Goal: Task Accomplishment & Management: Use online tool/utility

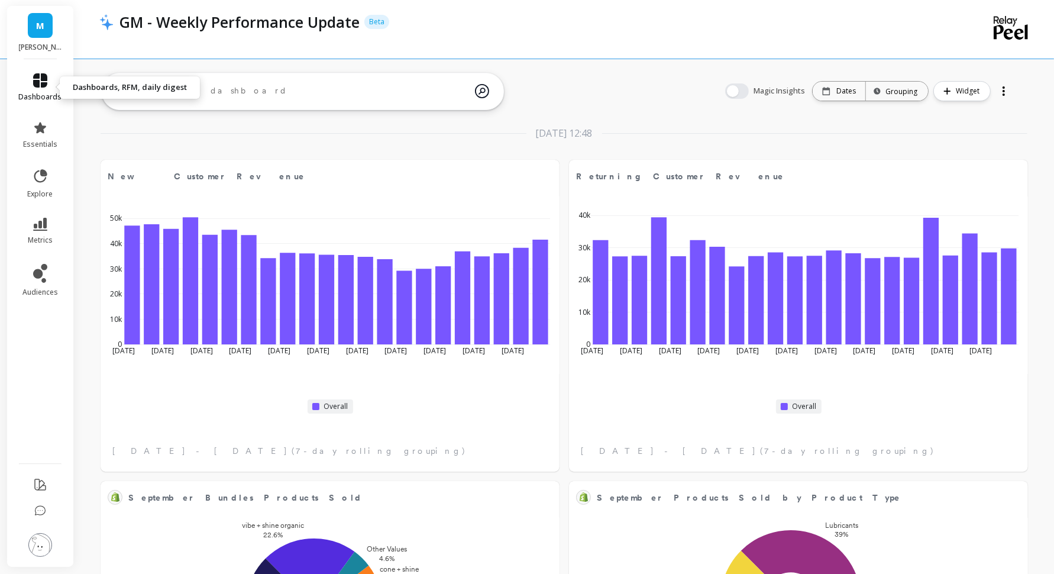
click at [51, 84] on link "dashboards" at bounding box center [40, 87] width 43 height 28
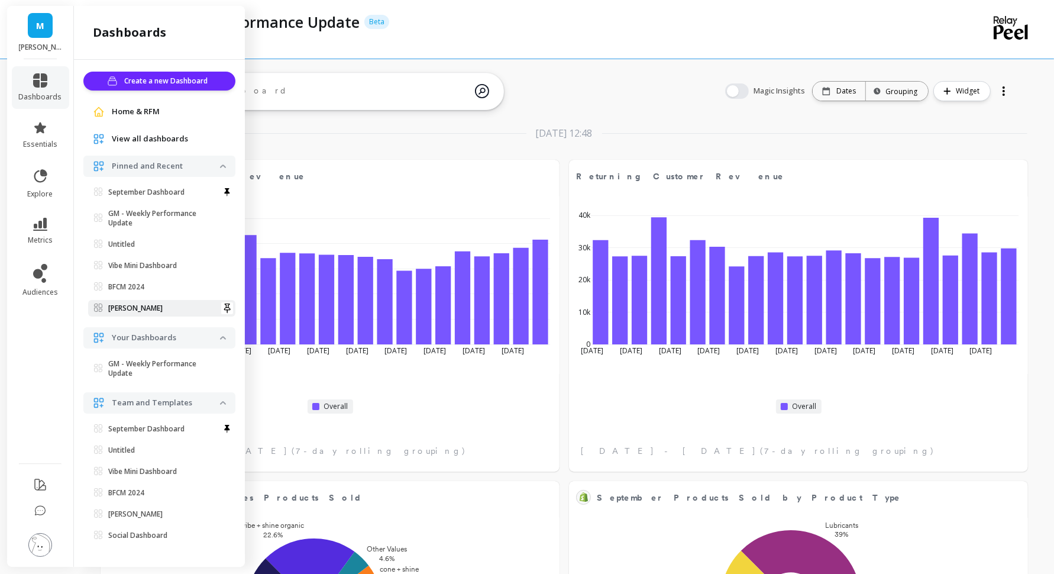
click at [144, 310] on span "[PERSON_NAME]" at bounding box center [157, 307] width 126 height 9
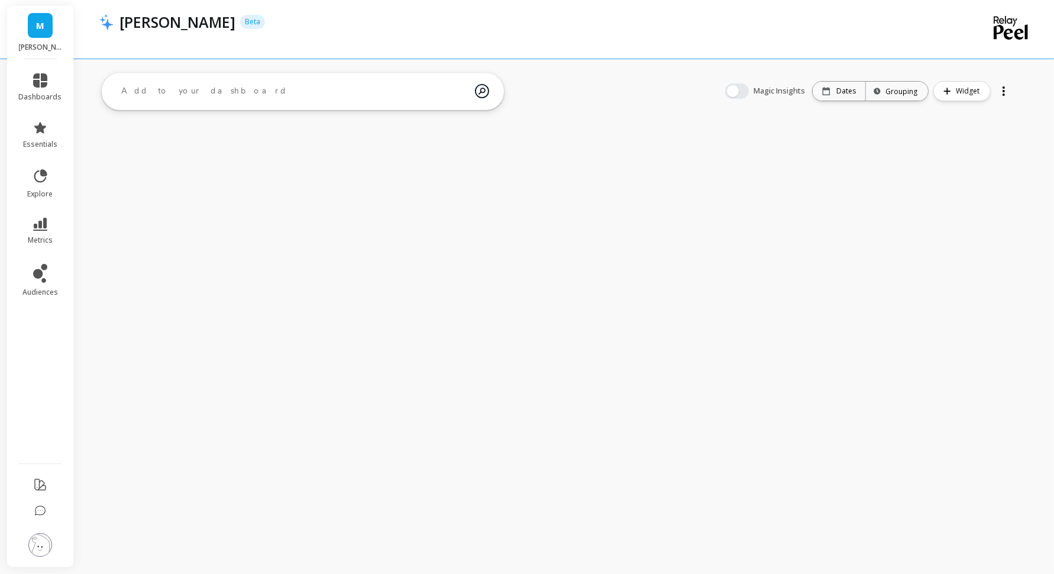
click at [703, 72] on div at bounding box center [564, 102] width 980 height 68
click at [39, 90] on link "dashboards" at bounding box center [40, 87] width 43 height 28
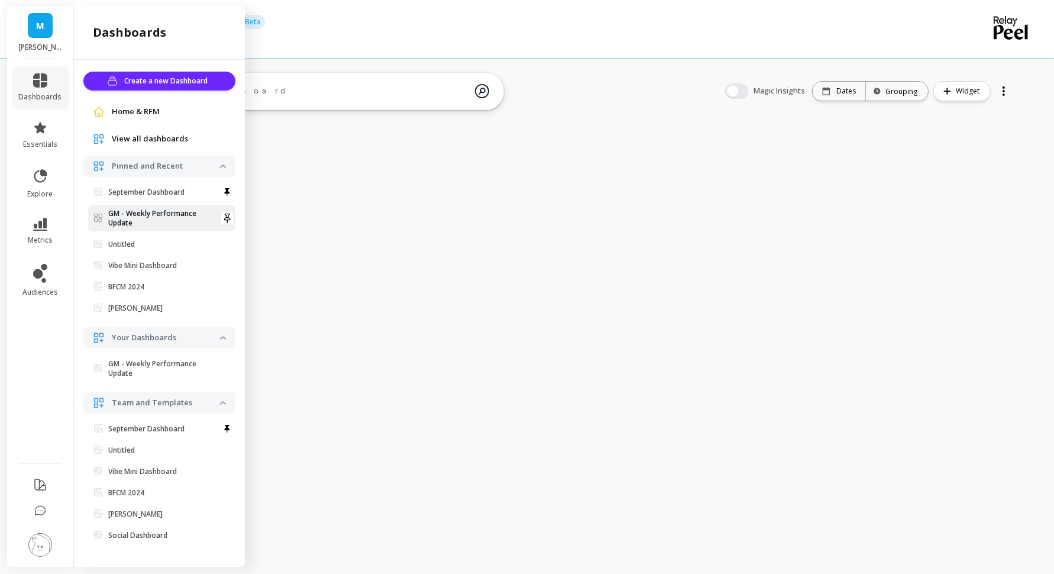
click at [135, 216] on p "GM - Weekly Performance Update" at bounding box center [164, 218] width 112 height 19
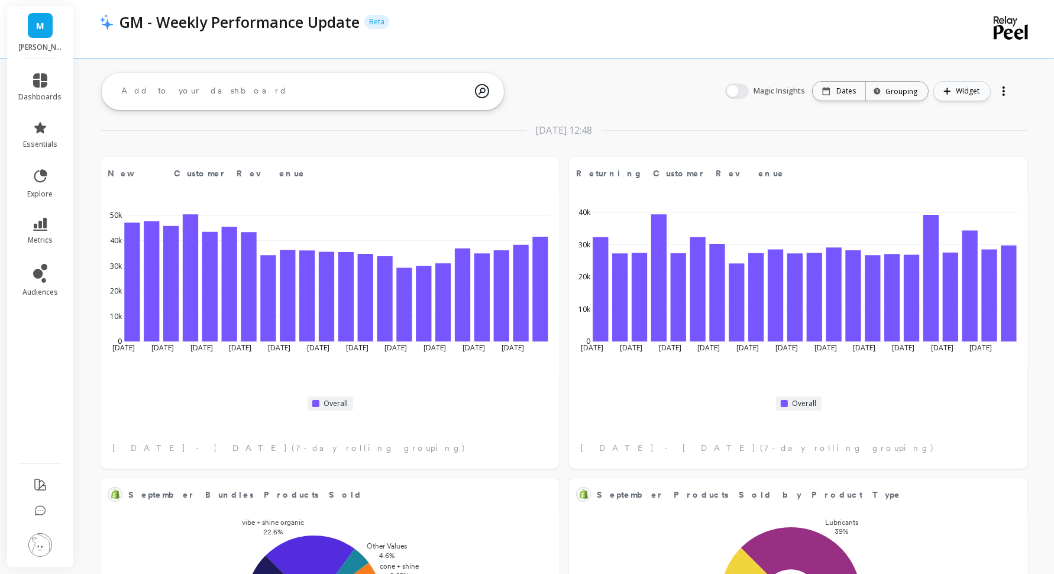
scroll to position [8, 0]
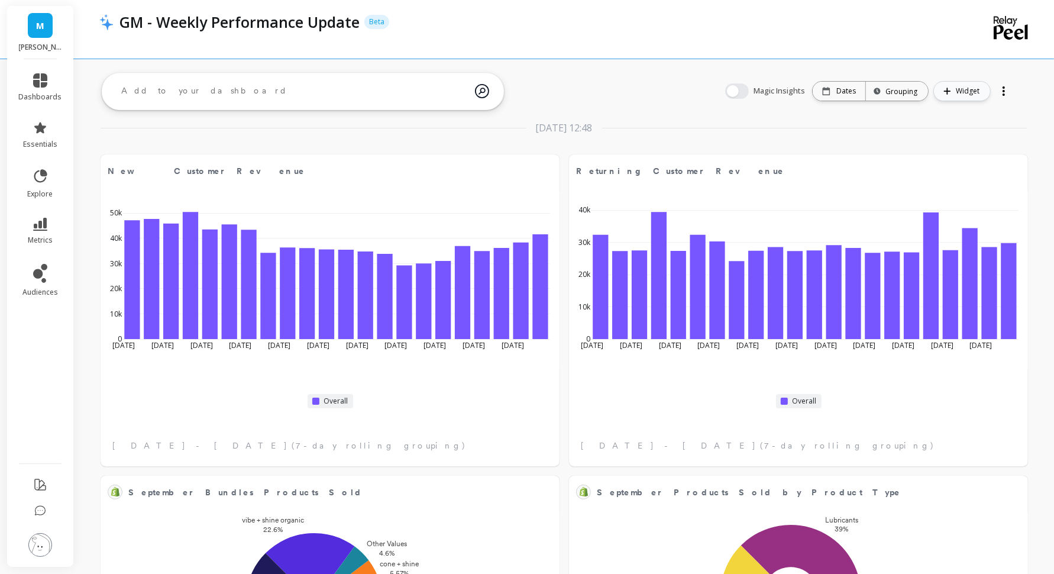
click at [967, 91] on span "Widget" at bounding box center [969, 91] width 27 height 12
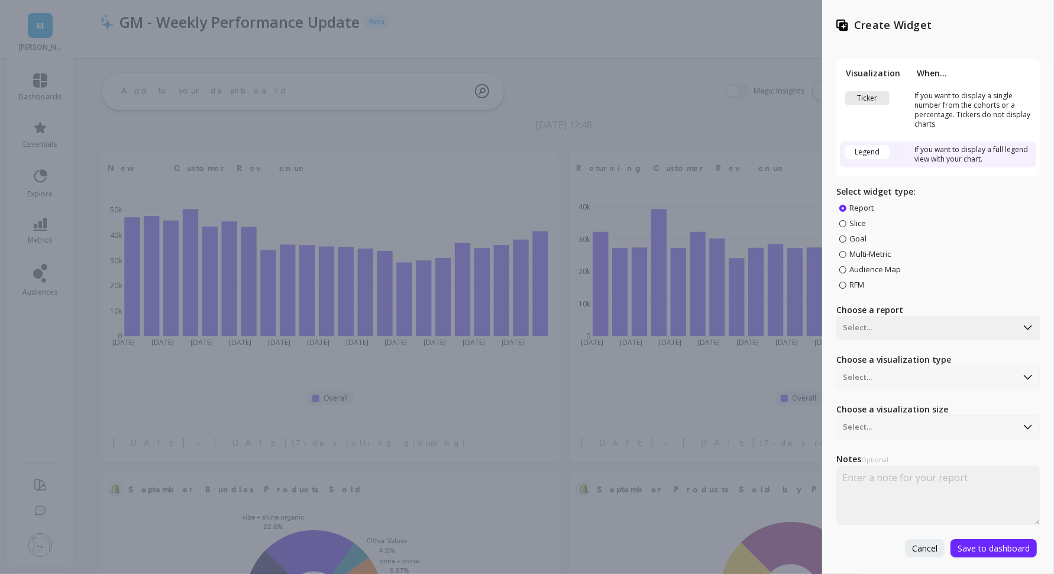
click at [859, 226] on span "Slice" at bounding box center [857, 223] width 17 height 11
click at [0, 0] on input "Slice" at bounding box center [0, 0] width 0 height 0
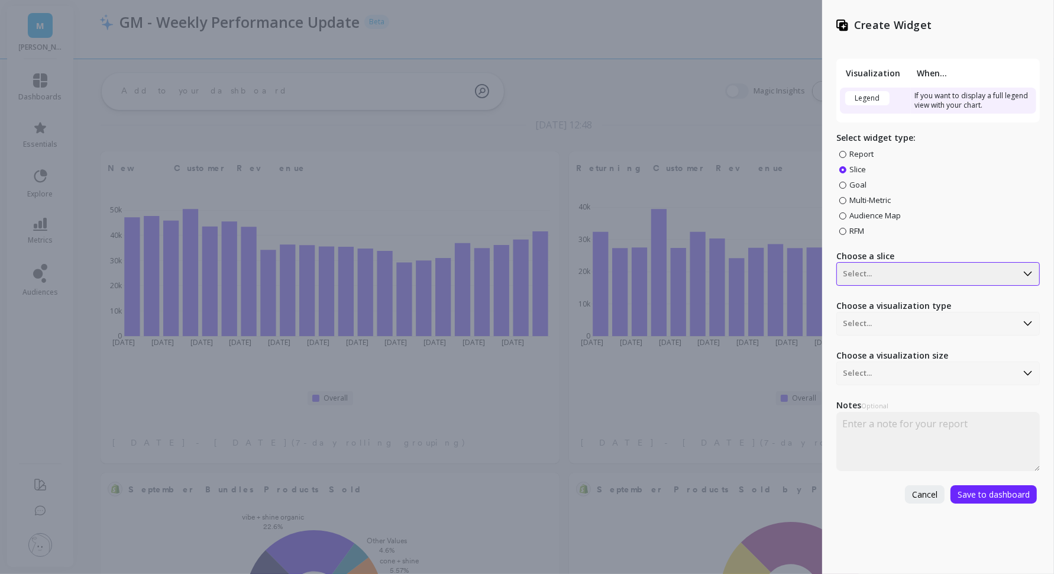
click at [873, 276] on div at bounding box center [927, 274] width 168 height 14
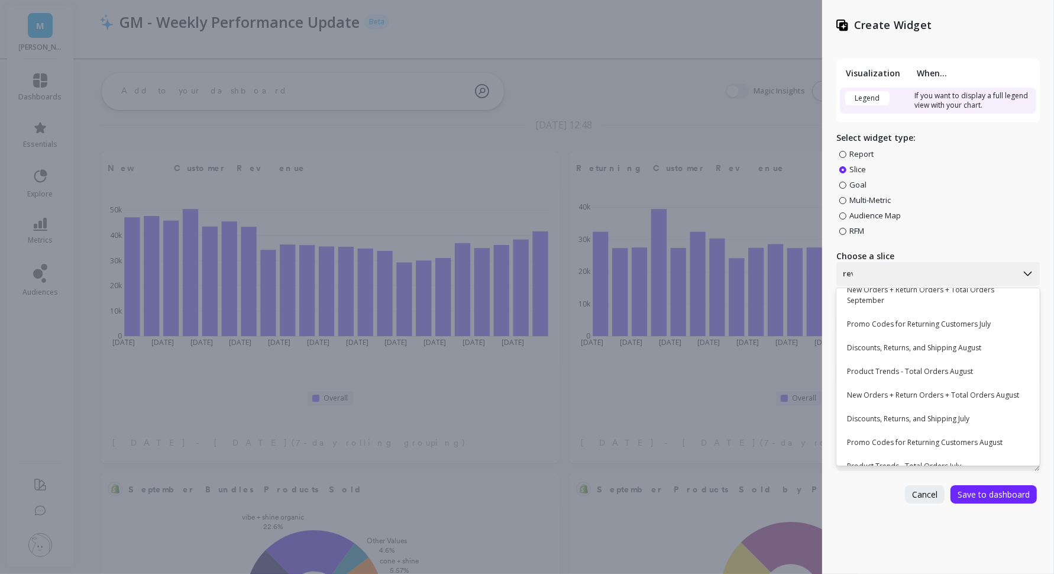
scroll to position [0, 0]
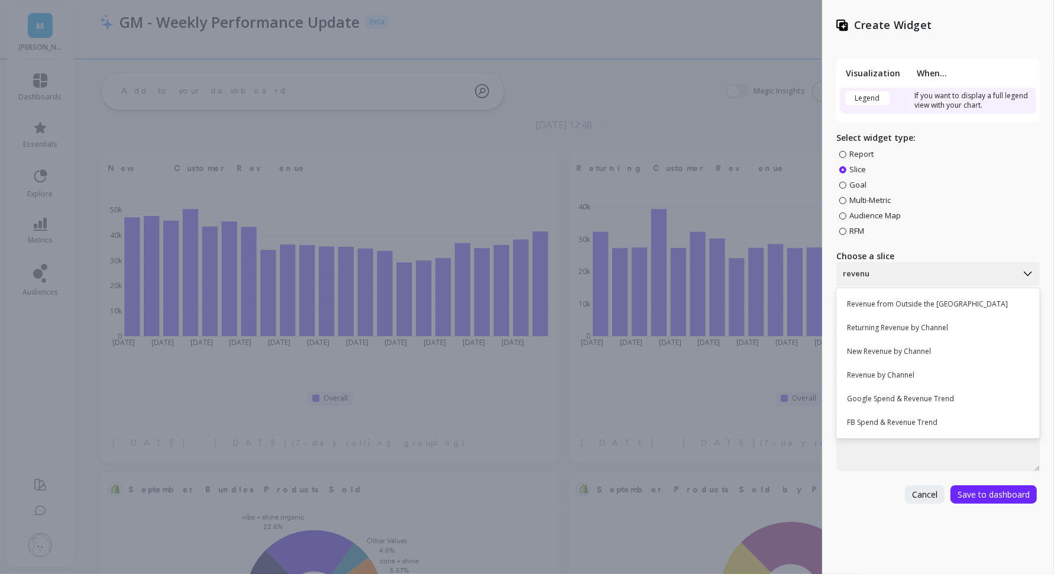
type input "revenue"
click at [934, 374] on div "Revenue by Channel" at bounding box center [936, 375] width 193 height 20
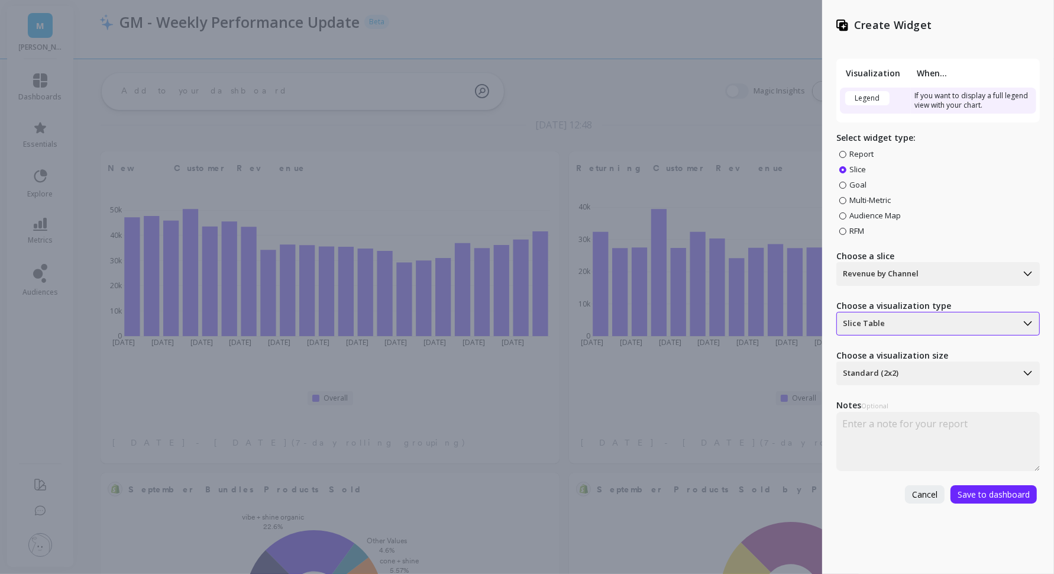
click at [921, 323] on div at bounding box center [927, 323] width 168 height 14
click at [918, 325] on div at bounding box center [927, 323] width 168 height 14
click at [900, 378] on div "Slice Chart" at bounding box center [936, 377] width 193 height 20
click at [908, 322] on div at bounding box center [927, 323] width 168 height 14
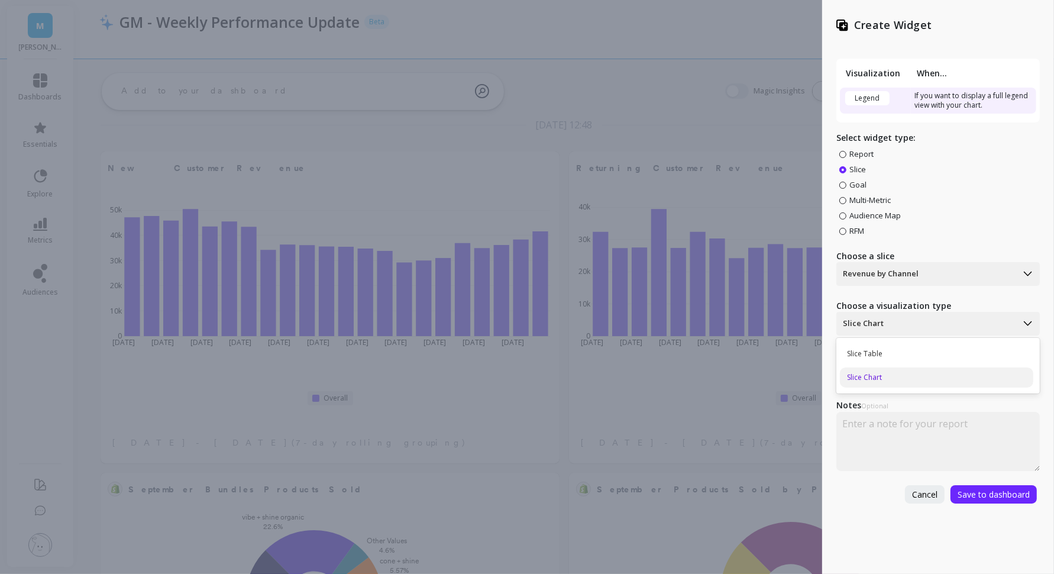
click at [881, 514] on div "Create Widget Visualization When... Legend If you want to display a full legend…" at bounding box center [938, 287] width 232 height 574
click at [998, 488] on span "Save to dashboard" at bounding box center [993, 493] width 72 height 11
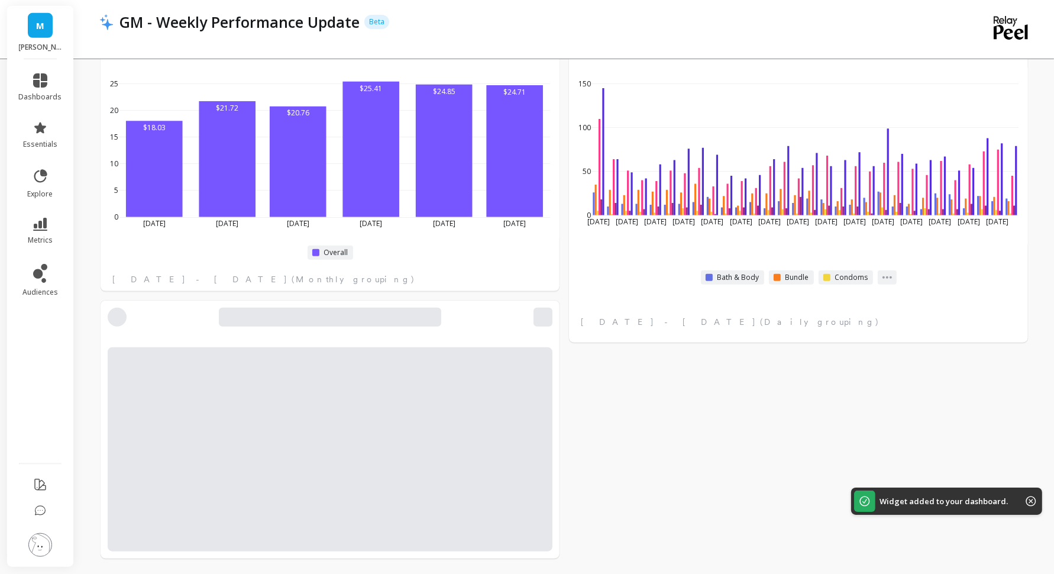
scroll to position [1042, 0]
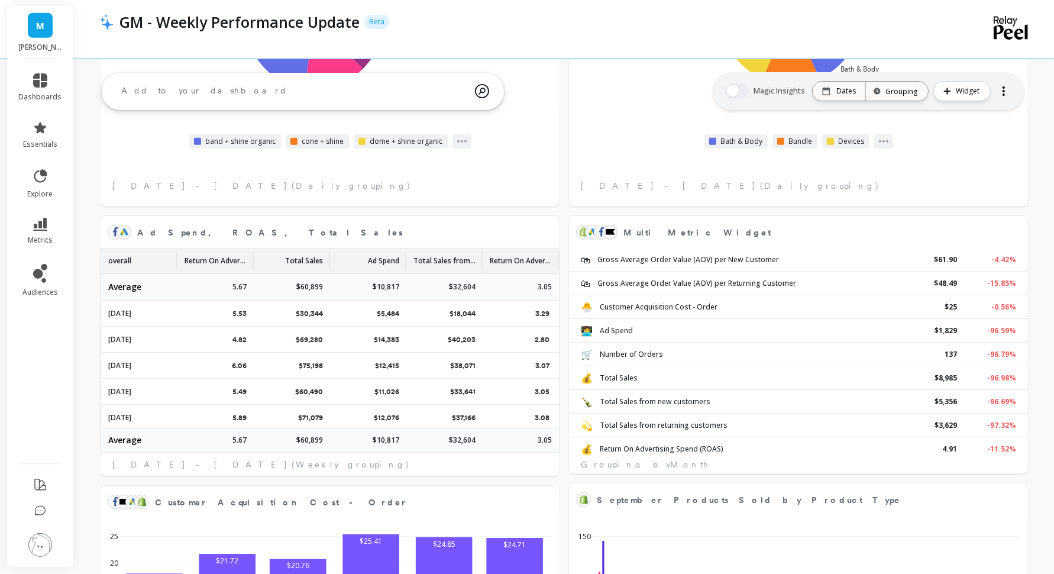
scroll to position [577, 0]
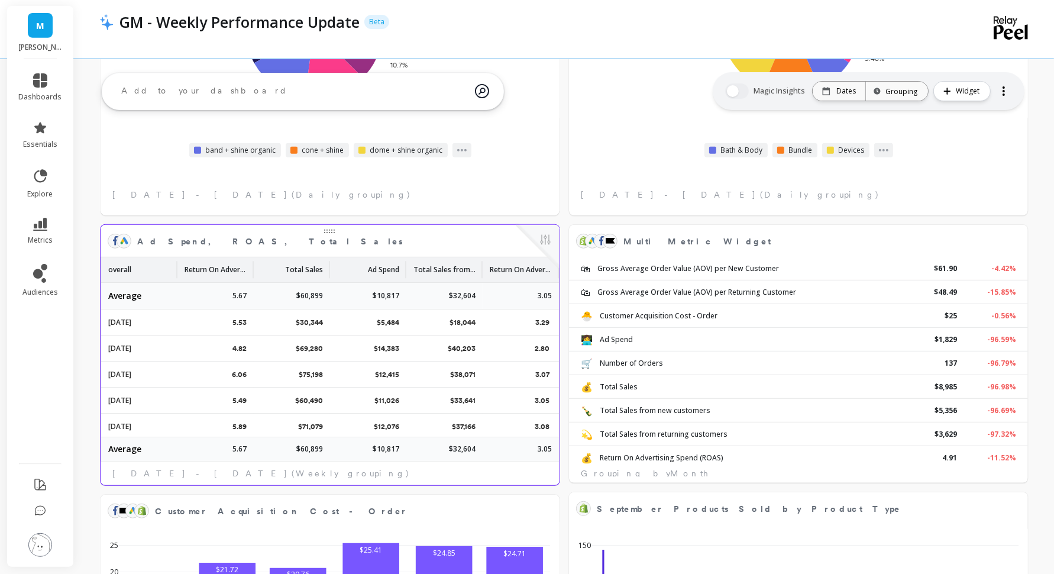
click at [123, 267] on p "overall" at bounding box center [119, 266] width 23 height 18
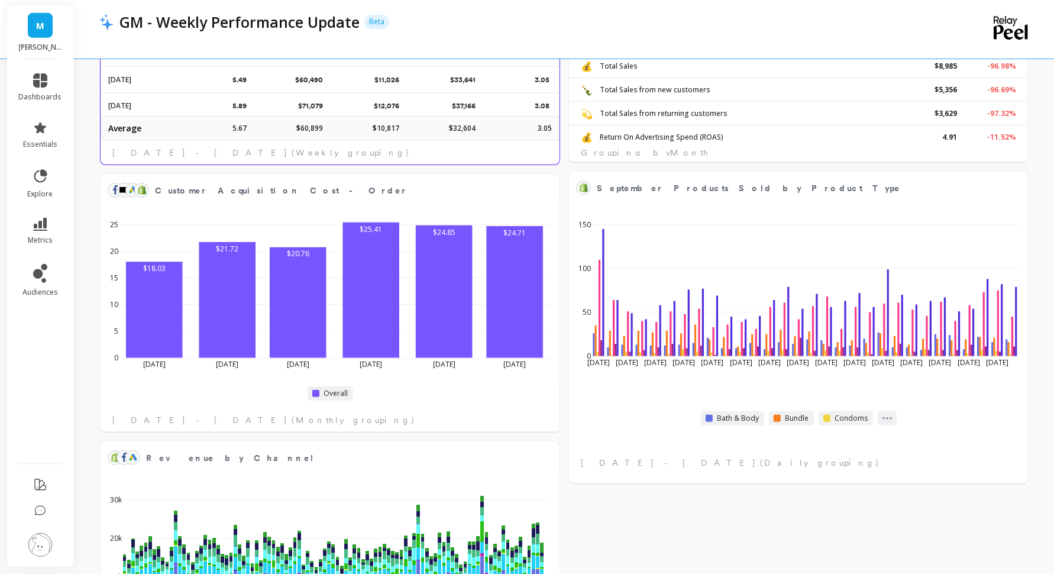
scroll to position [1042, 0]
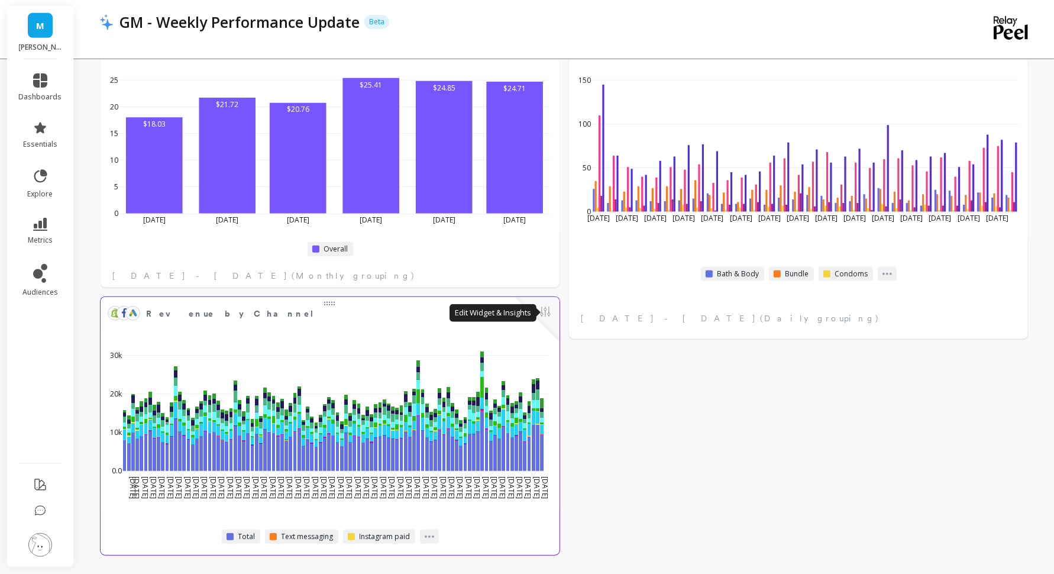
click at [545, 311] on button at bounding box center [545, 313] width 14 height 17
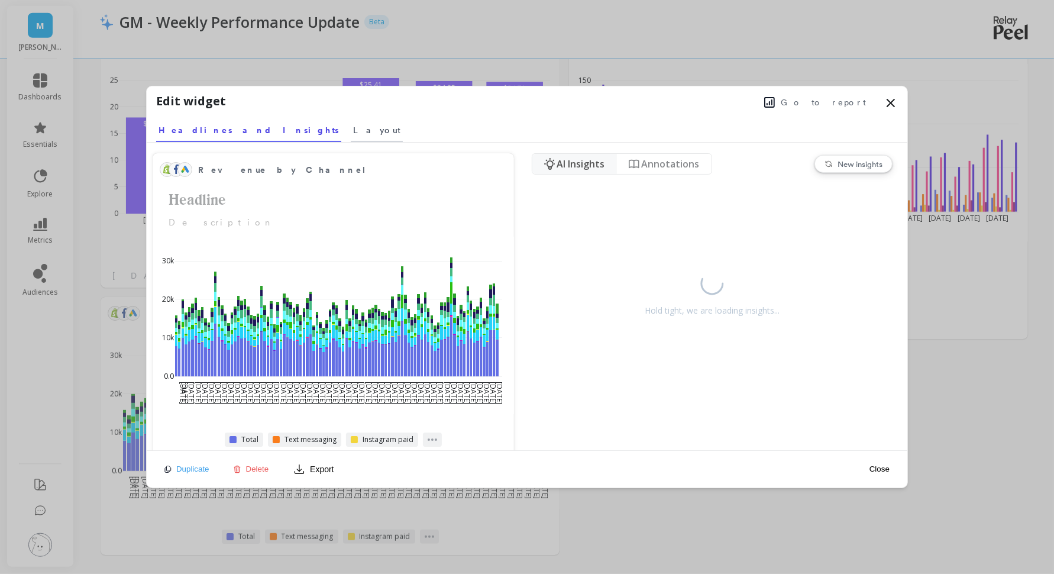
click at [351, 131] on link "Layout" at bounding box center [377, 128] width 52 height 27
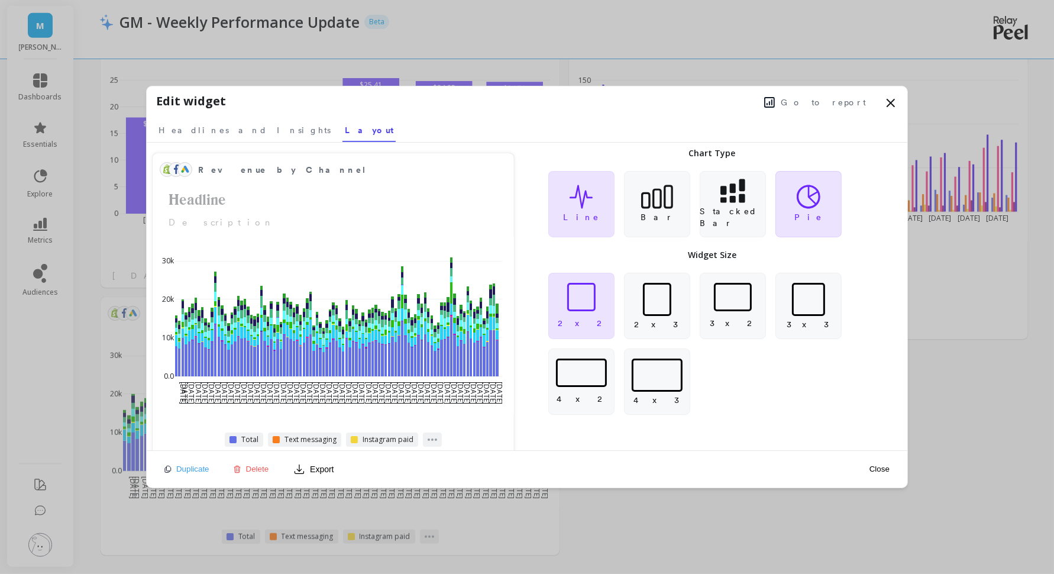
click at [784, 219] on div "Pie" at bounding box center [808, 204] width 66 height 66
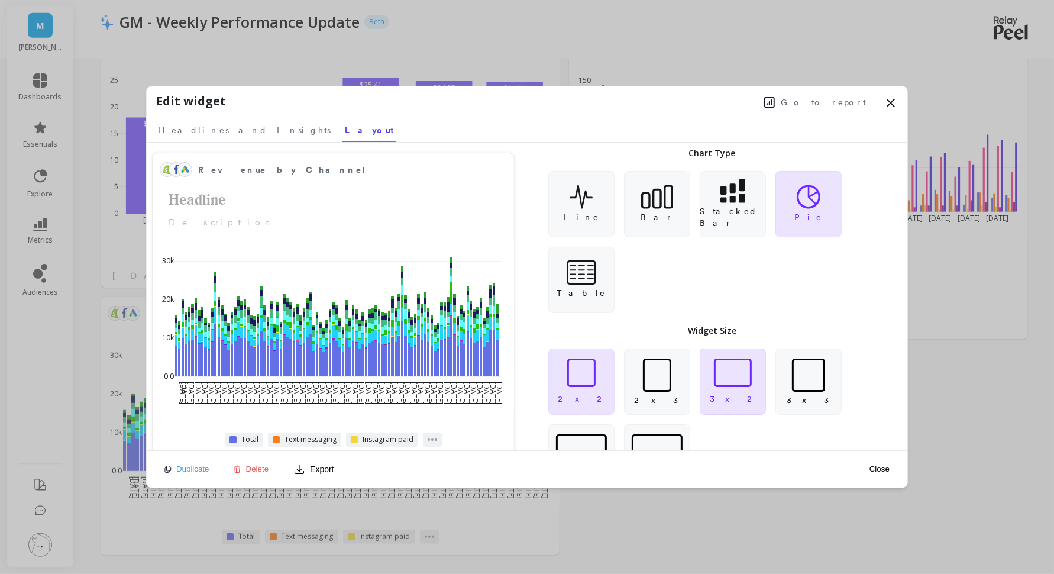
scroll to position [51, 0]
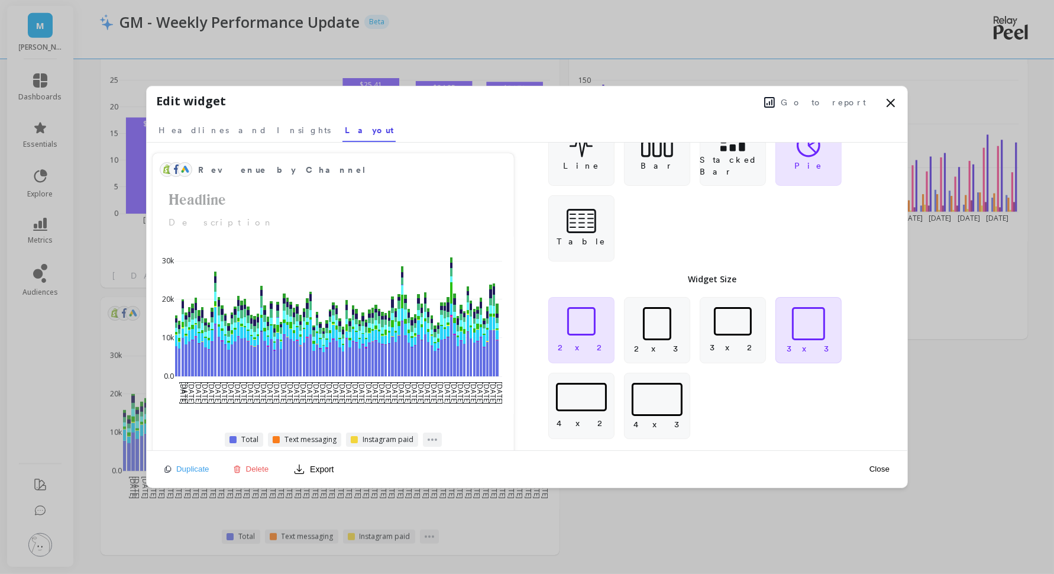
click at [799, 329] on div at bounding box center [808, 323] width 33 height 33
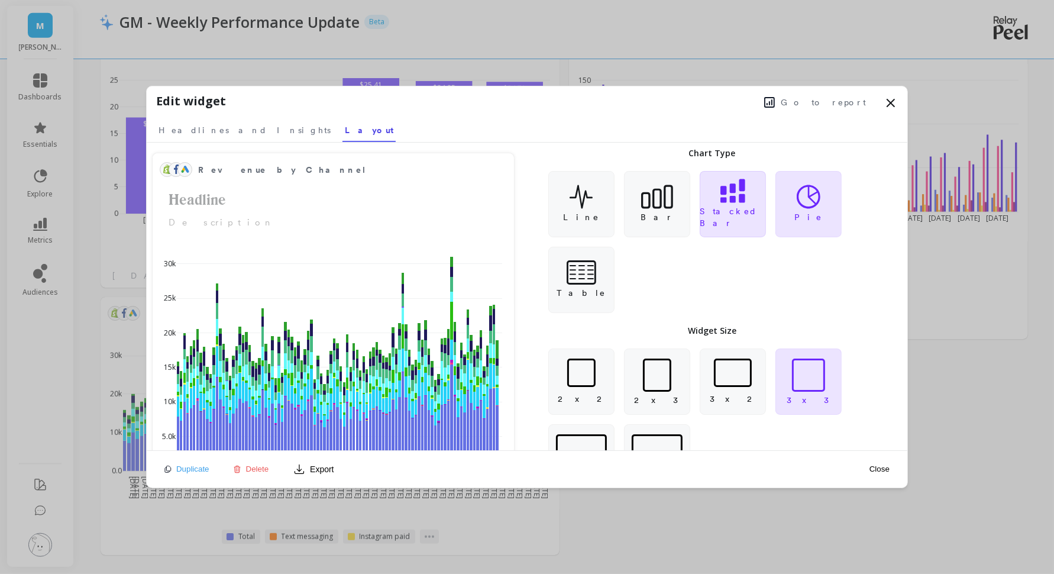
scroll to position [1, 0]
click at [723, 219] on p "Stacked Bar" at bounding box center [732, 217] width 65 height 24
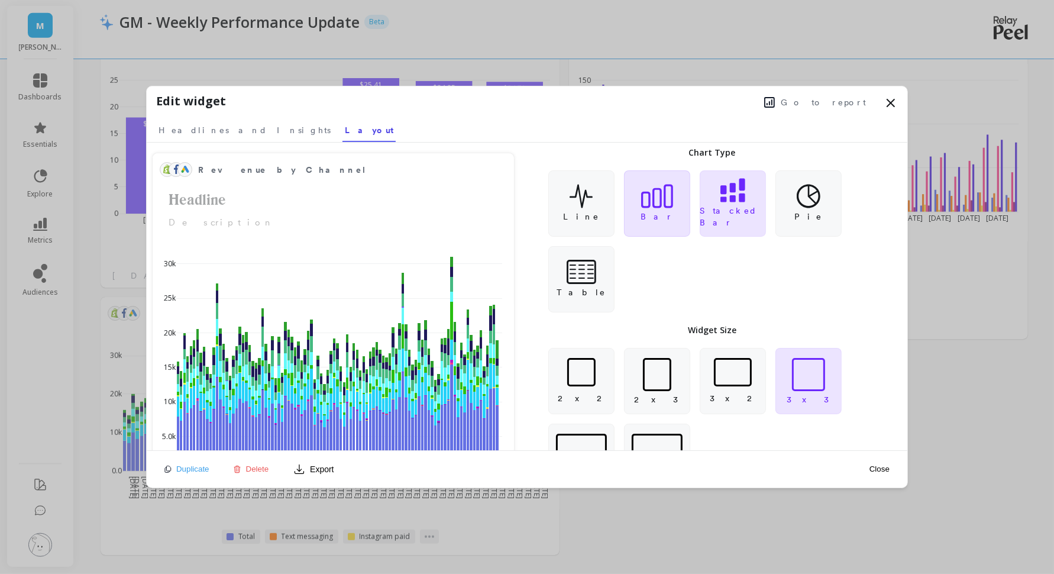
click at [668, 217] on div "Bar" at bounding box center [657, 203] width 66 height 66
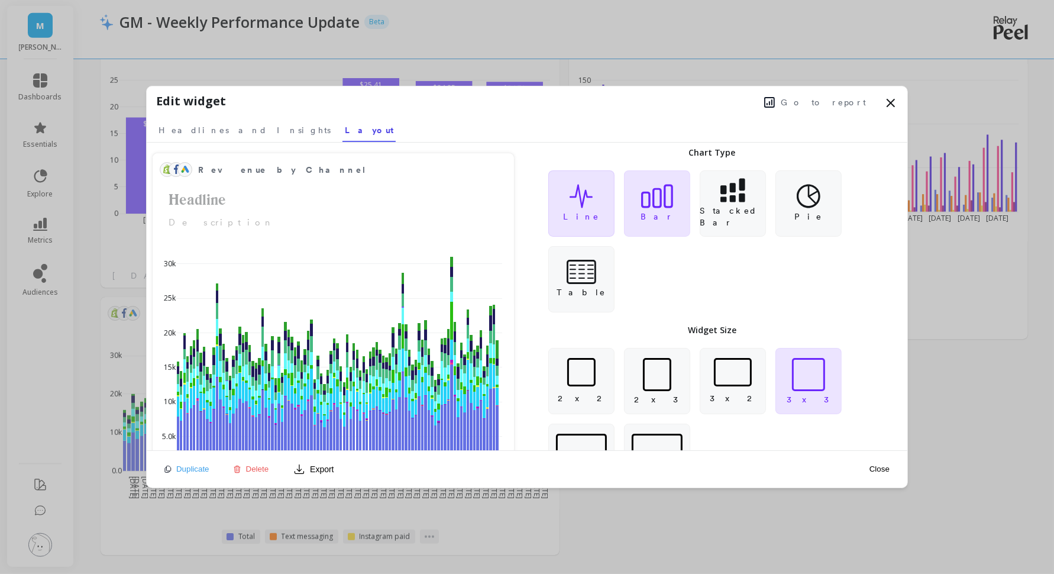
click at [592, 221] on div "Line" at bounding box center [581, 203] width 66 height 66
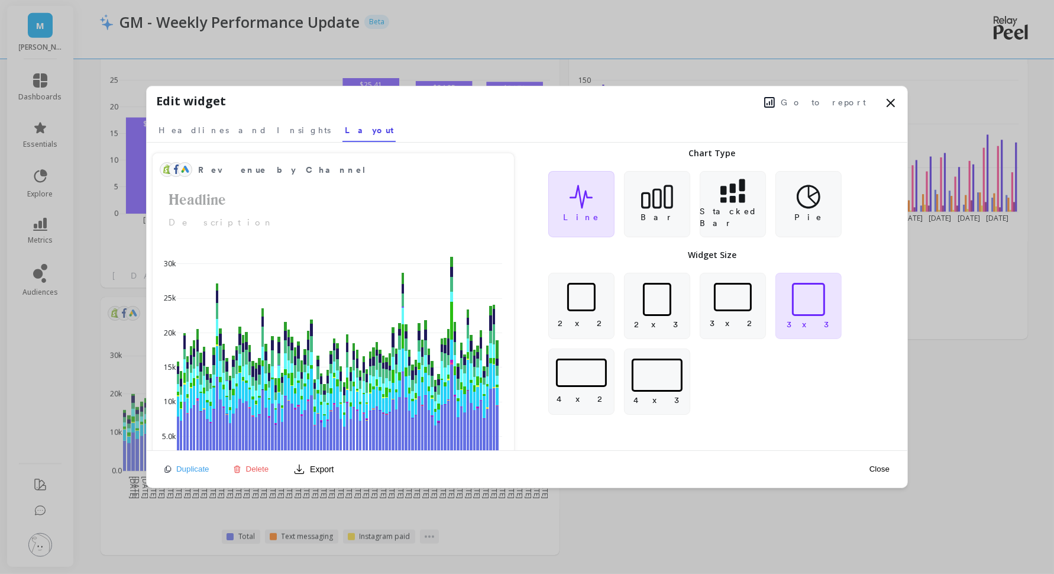
scroll to position [0, 0]
click at [807, 214] on p "Pie" at bounding box center [808, 217] width 28 height 12
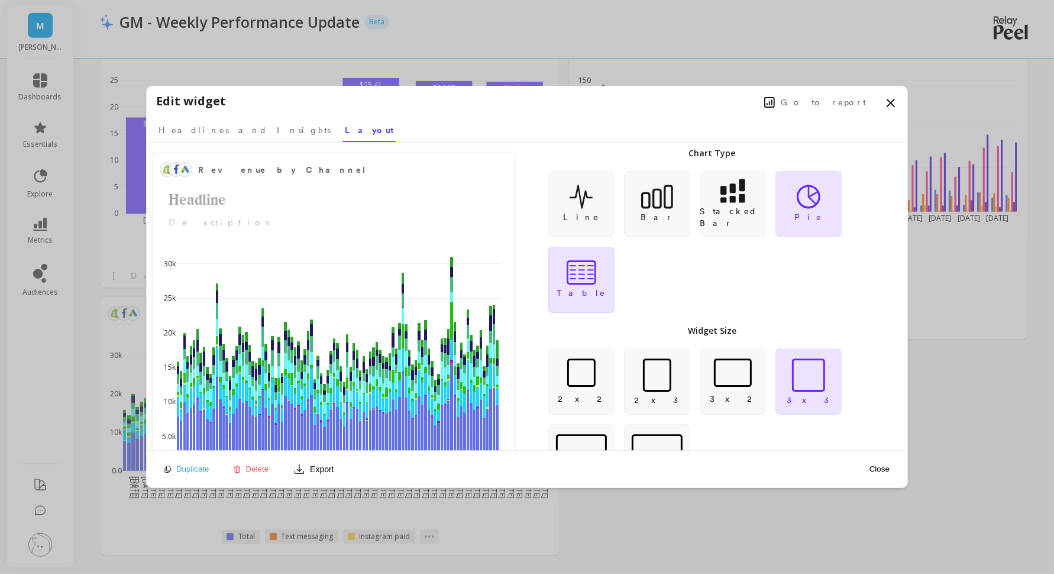
click at [568, 300] on div "Table" at bounding box center [581, 280] width 66 height 66
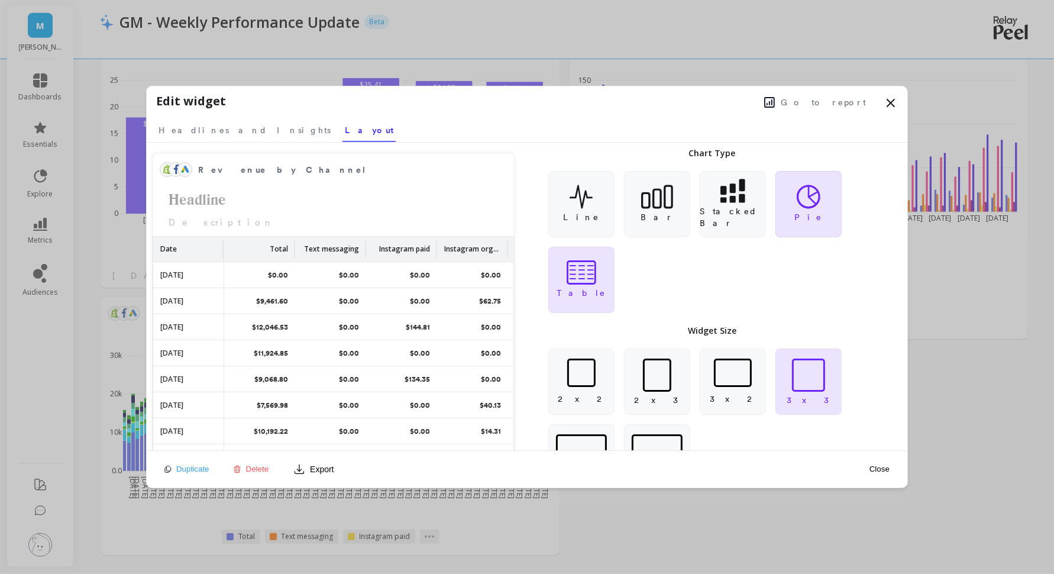
click at [811, 218] on p "Pie" at bounding box center [808, 217] width 28 height 12
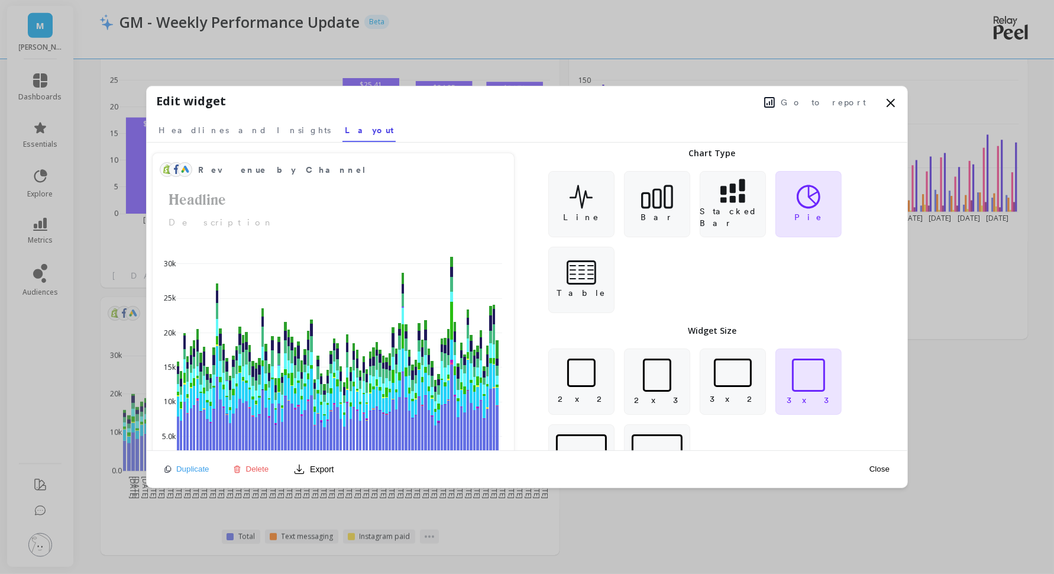
click at [881, 471] on button "Close" at bounding box center [879, 469] width 27 height 10
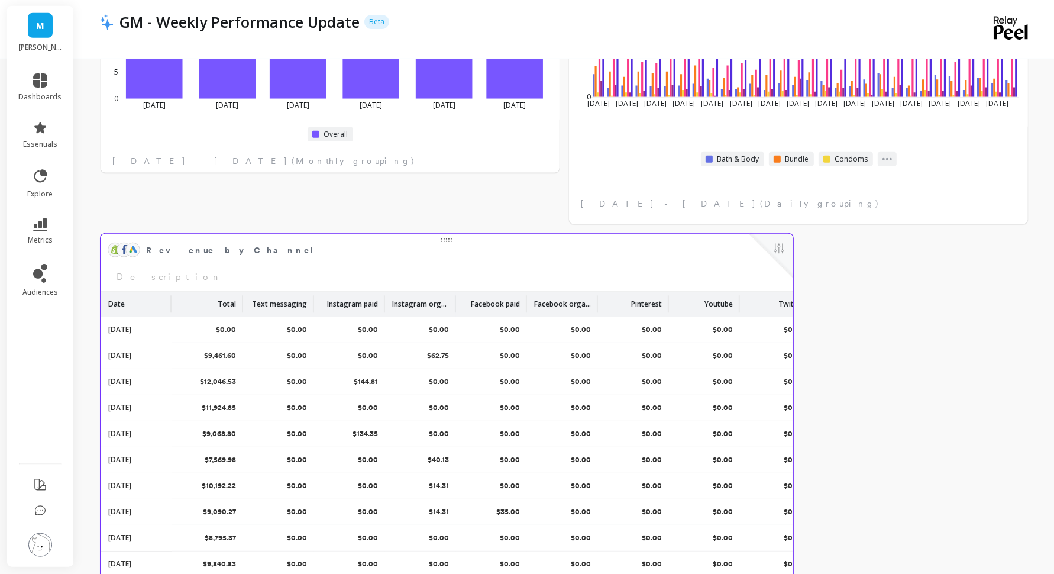
scroll to position [1257, 0]
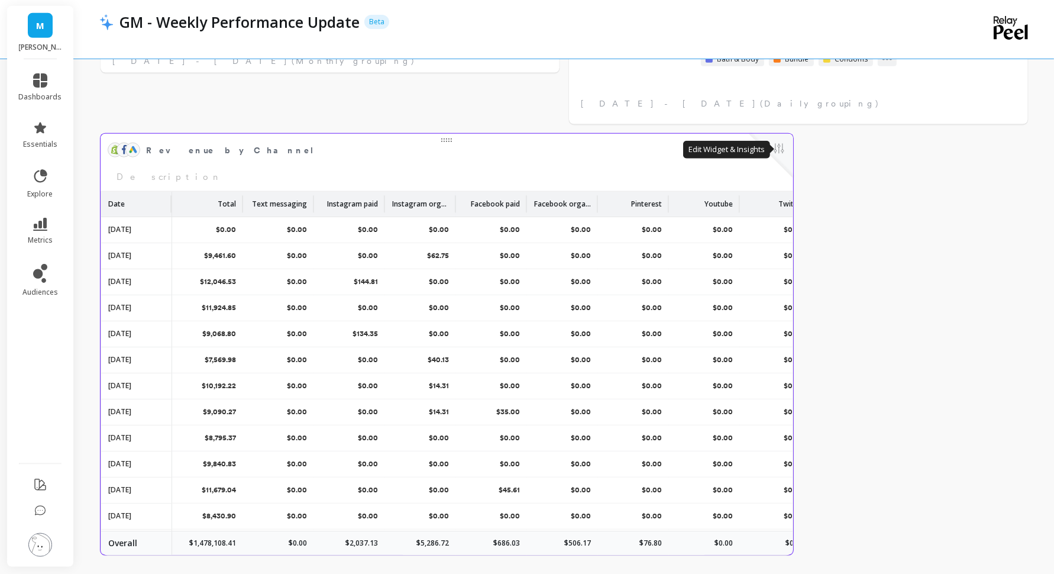
click at [775, 152] on button at bounding box center [779, 149] width 14 height 17
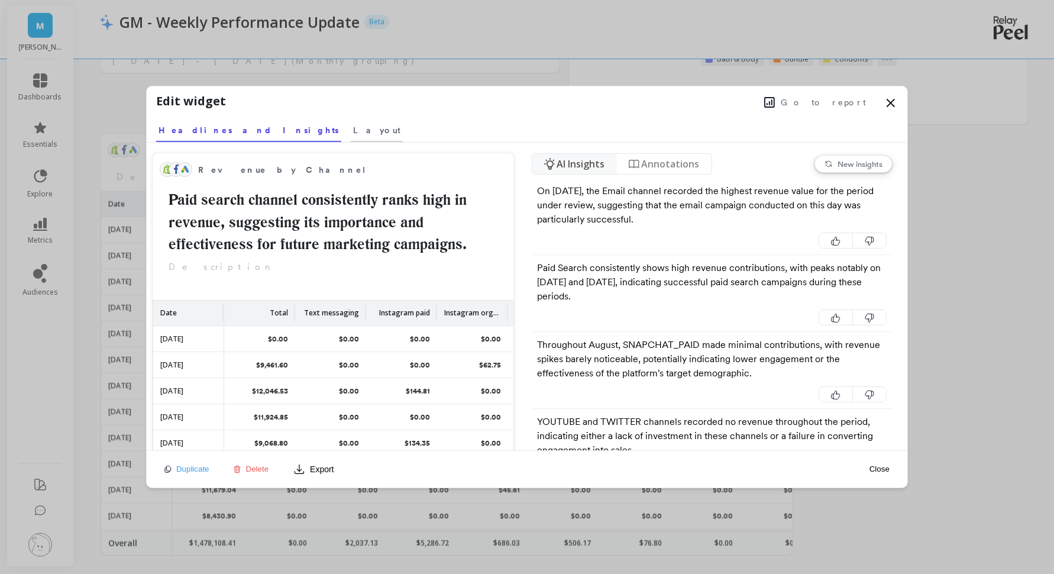
click at [353, 130] on span "Layout" at bounding box center [376, 130] width 47 height 12
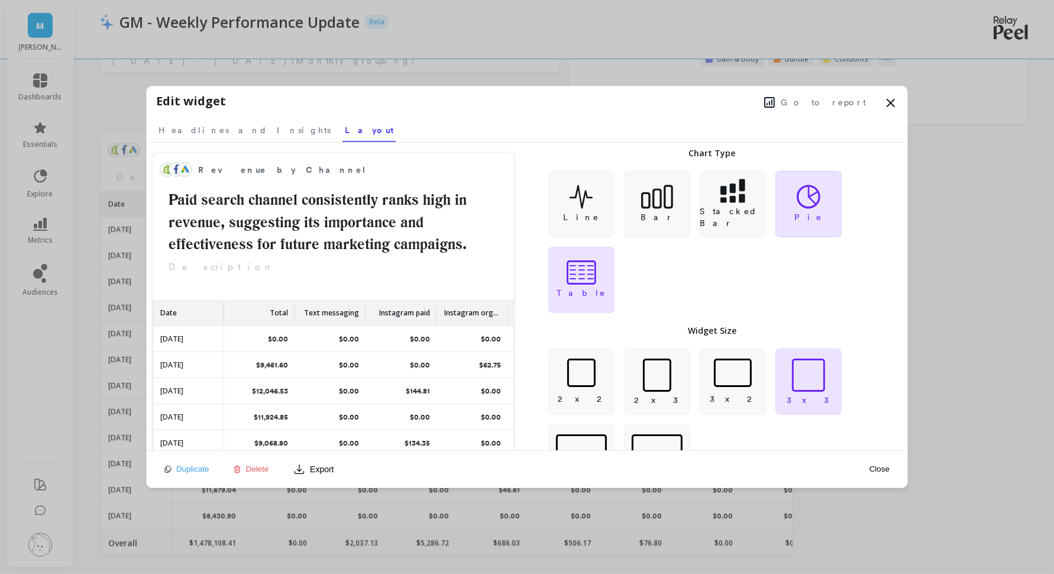
click at [800, 200] on icon at bounding box center [809, 197] width 24 height 24
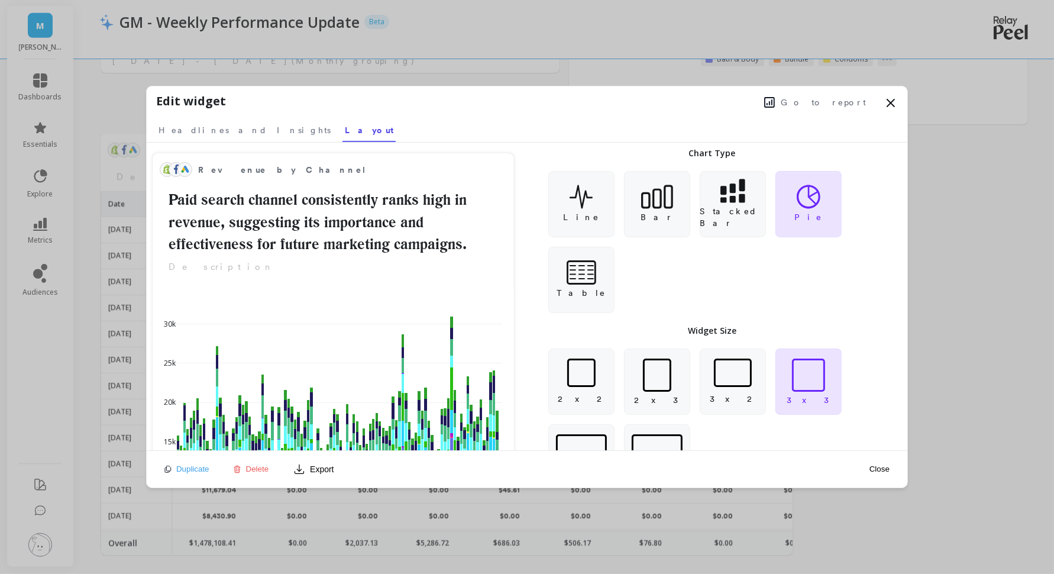
click at [880, 465] on button "Close" at bounding box center [879, 469] width 27 height 10
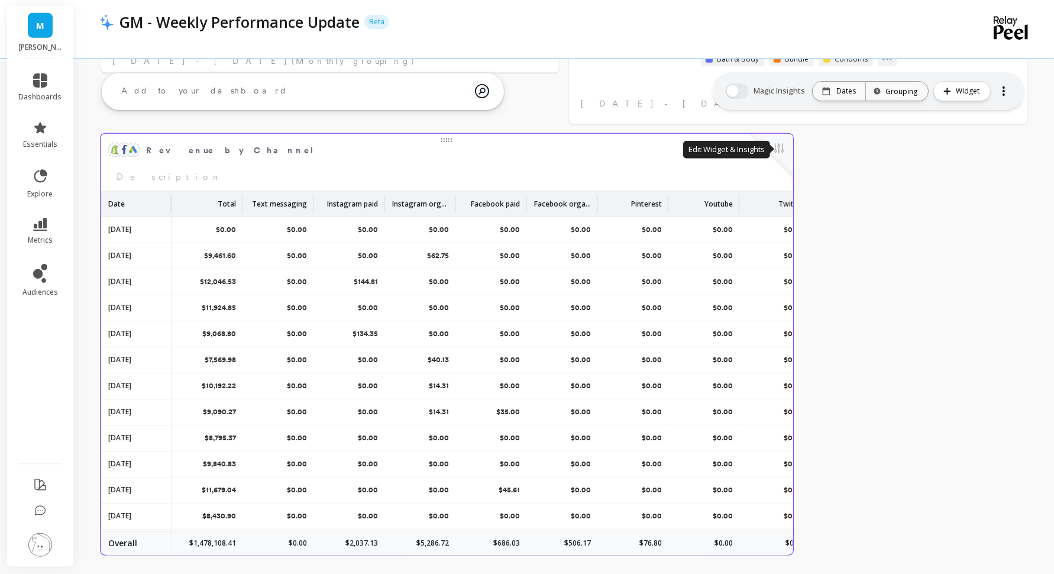
click at [781, 148] on button at bounding box center [779, 149] width 14 height 17
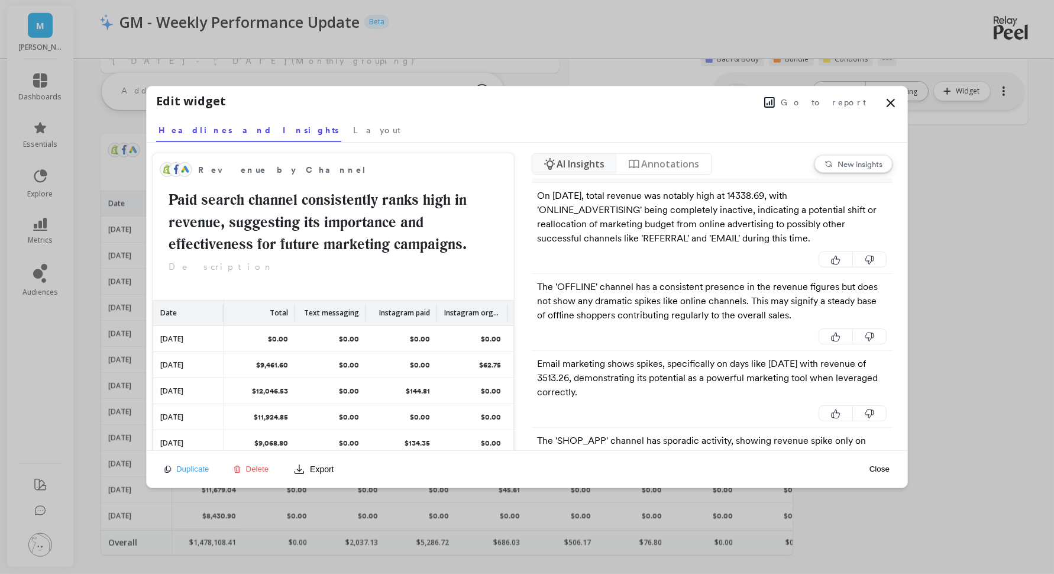
scroll to position [568, 0]
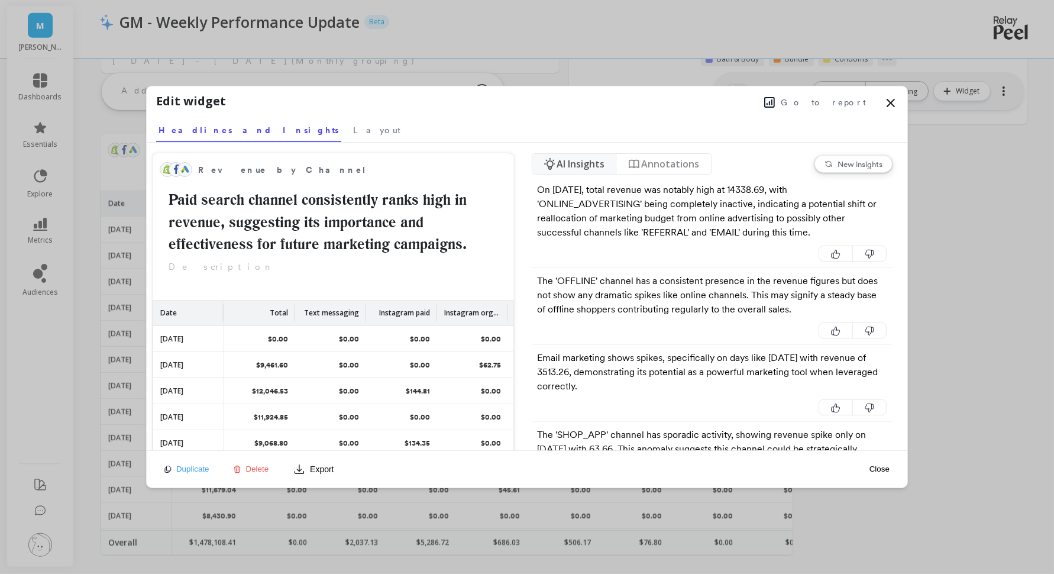
click at [256, 471] on span "Delete" at bounding box center [257, 468] width 23 height 9
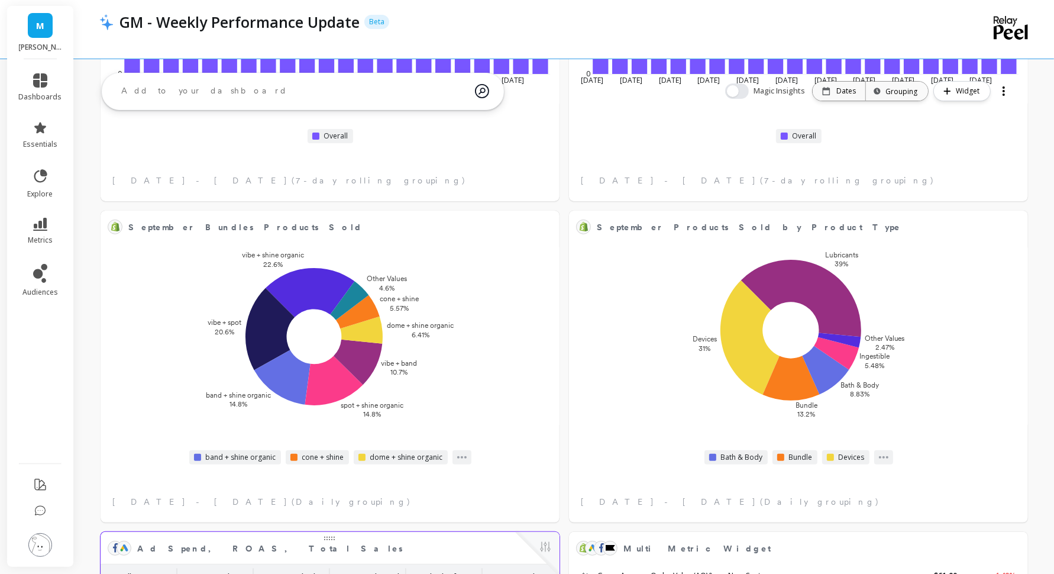
scroll to position [0, 0]
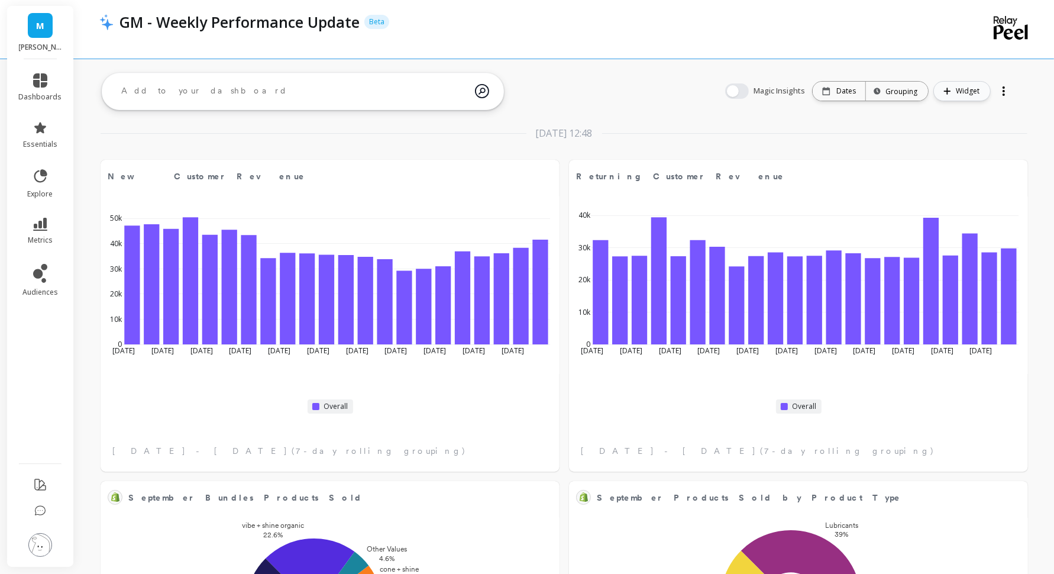
click at [949, 90] on icon "button" at bounding box center [947, 91] width 7 height 7
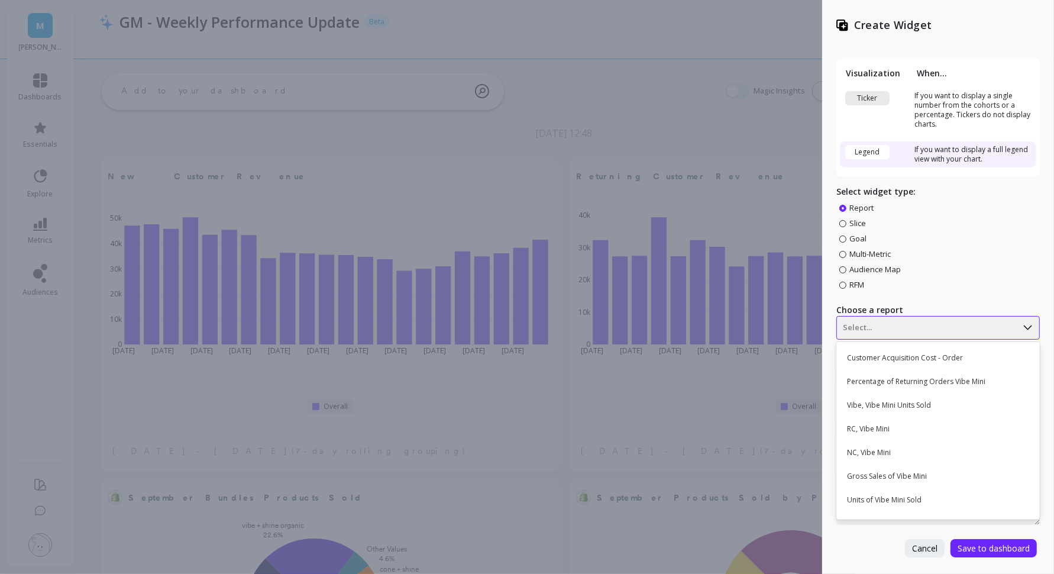
click at [867, 328] on div at bounding box center [927, 328] width 168 height 14
type input "revenue"
click at [849, 238] on span "Goal" at bounding box center [857, 238] width 17 height 11
click at [0, 0] on input "Goal" at bounding box center [0, 0] width 0 height 0
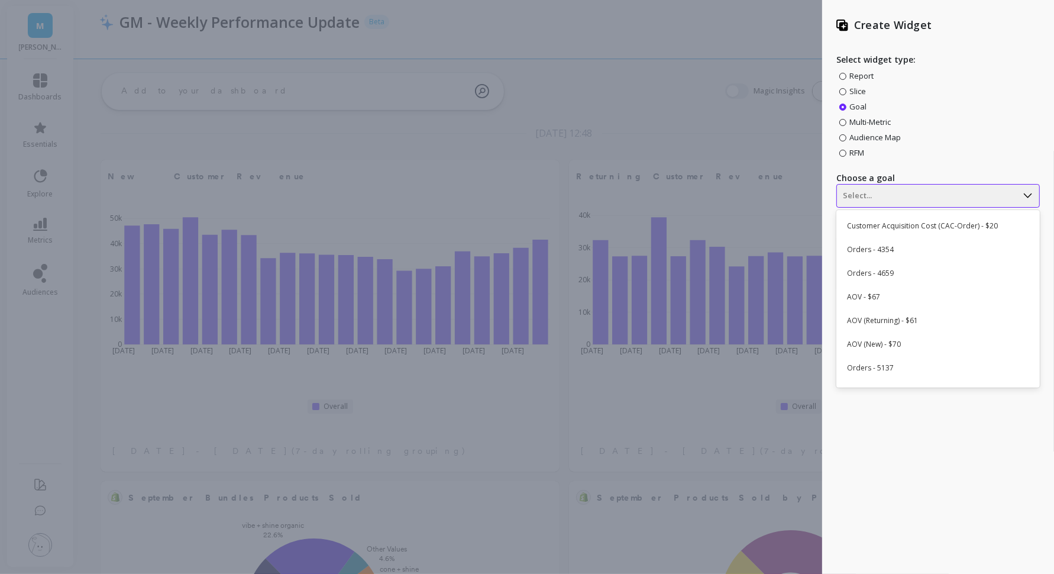
click at [894, 192] on div at bounding box center [927, 196] width 168 height 14
click at [857, 87] on span "Slice" at bounding box center [857, 91] width 17 height 11
click at [0, 0] on input "Slice" at bounding box center [0, 0] width 0 height 0
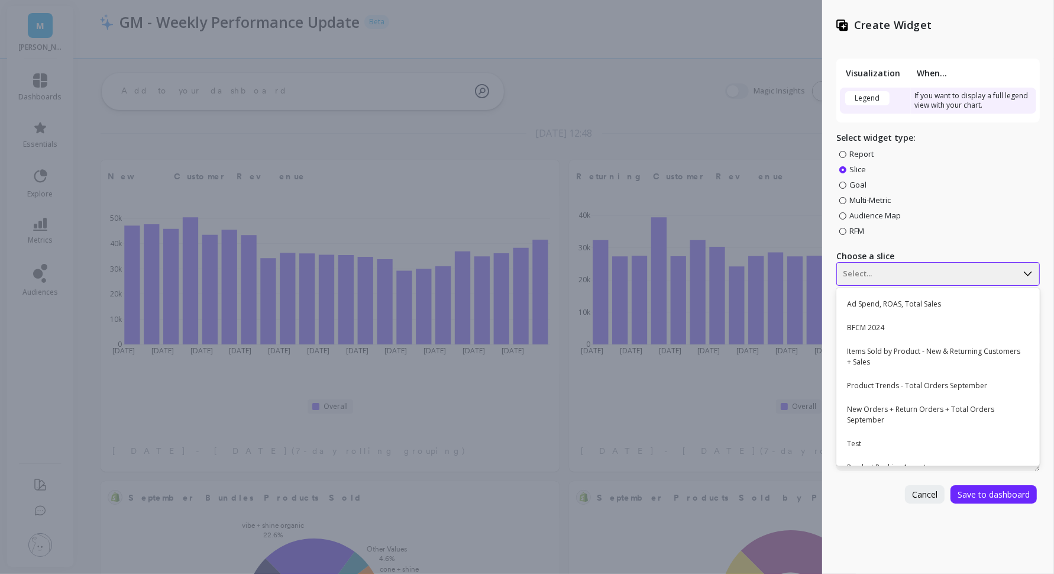
click at [931, 280] on div at bounding box center [927, 274] width 168 height 14
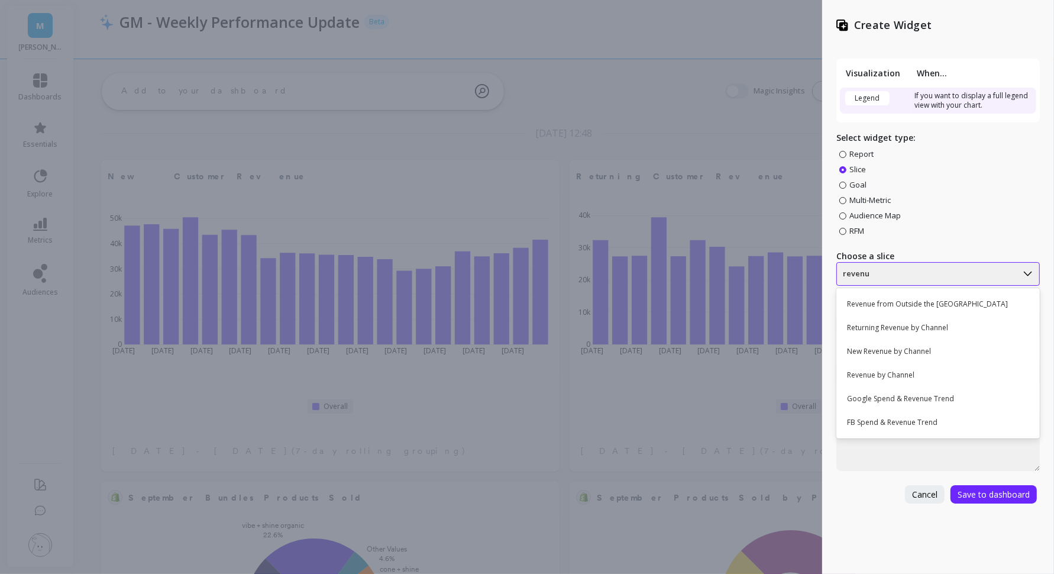
type input "revenue"
click at [933, 371] on div "Revenue by Channel" at bounding box center [936, 375] width 193 height 20
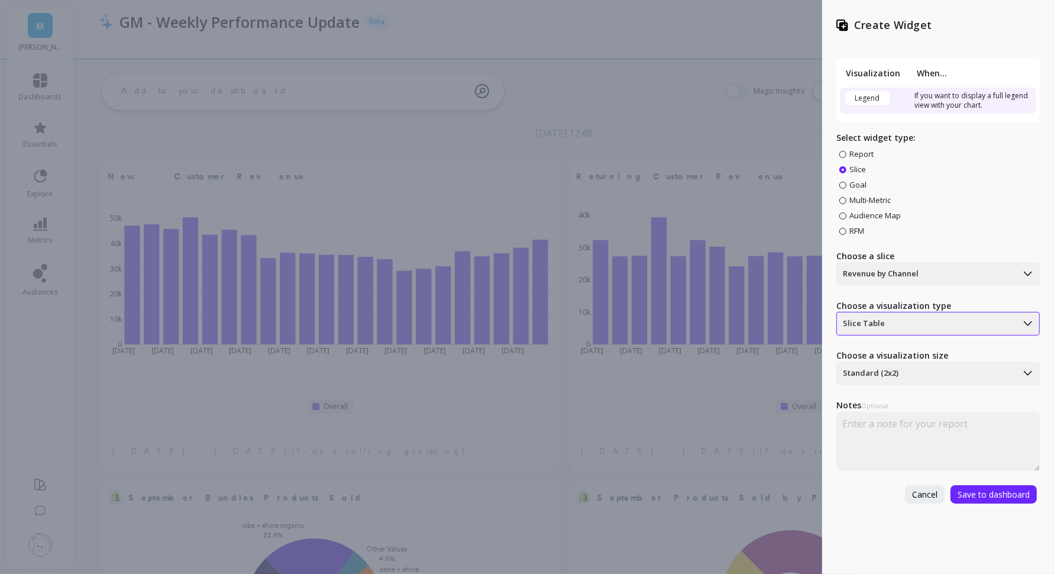
click at [925, 323] on div at bounding box center [927, 323] width 168 height 14
click at [904, 383] on div "Slice Chart" at bounding box center [936, 377] width 193 height 20
click at [905, 374] on div at bounding box center [927, 373] width 168 height 14
click at [988, 495] on span "Save to dashboard" at bounding box center [993, 493] width 72 height 11
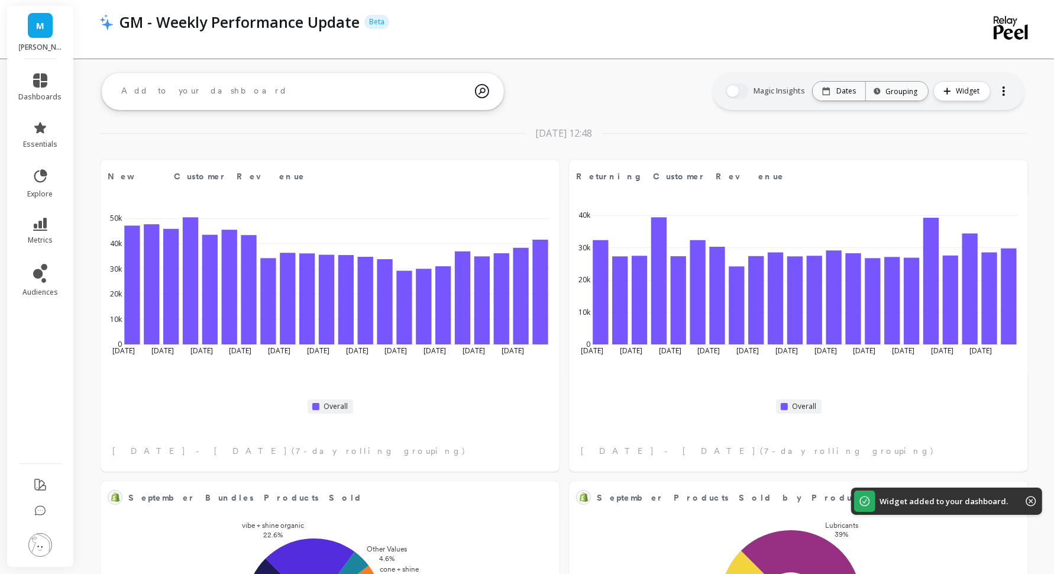
scroll to position [1042, 0]
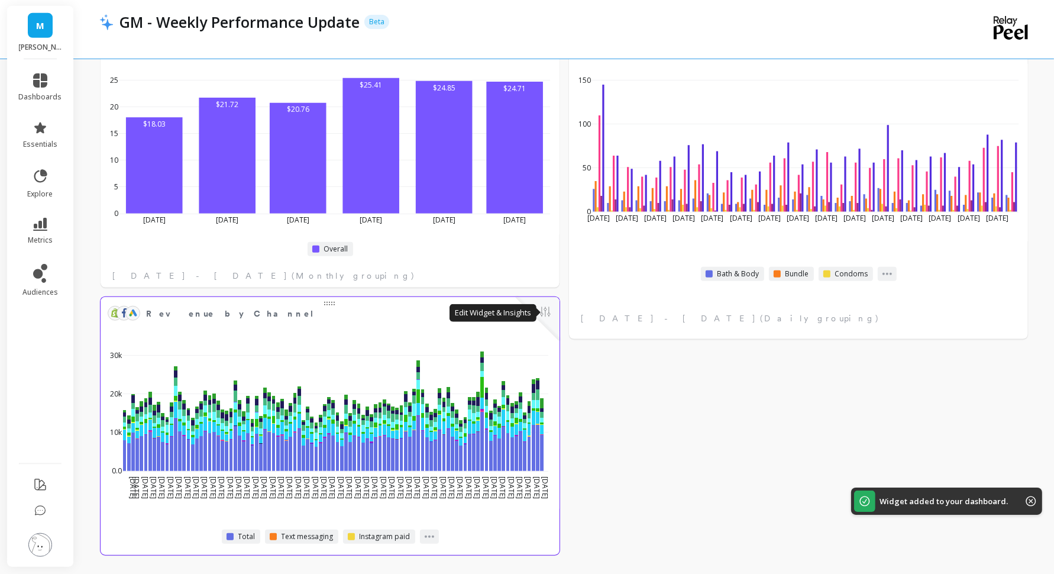
click at [539, 308] on button at bounding box center [545, 313] width 14 height 17
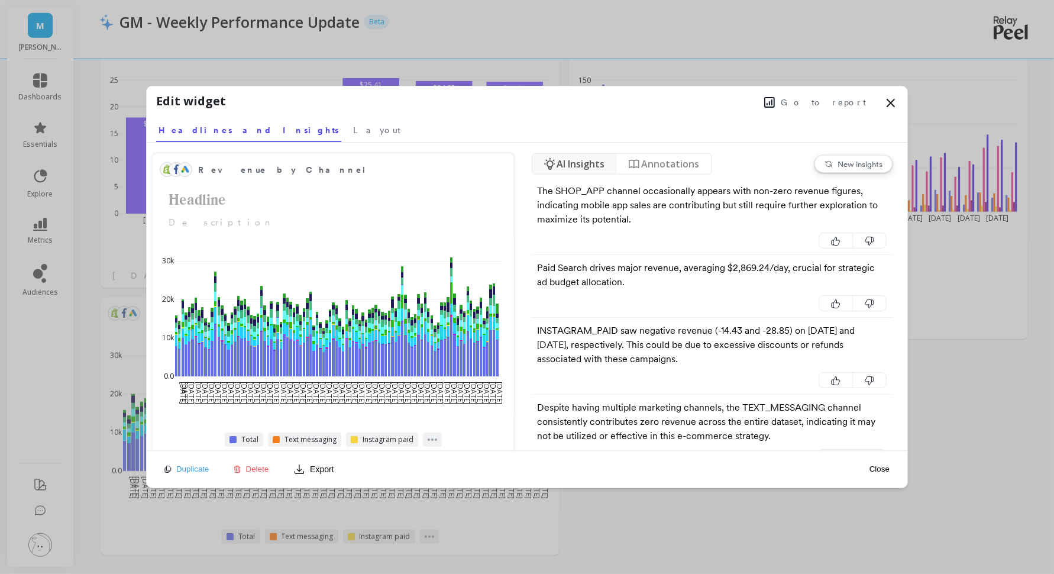
click at [291, 128] on nav "Headlines and Insights Layout" at bounding box center [527, 128] width 742 height 27
click at [353, 130] on span "Layout" at bounding box center [376, 130] width 47 height 12
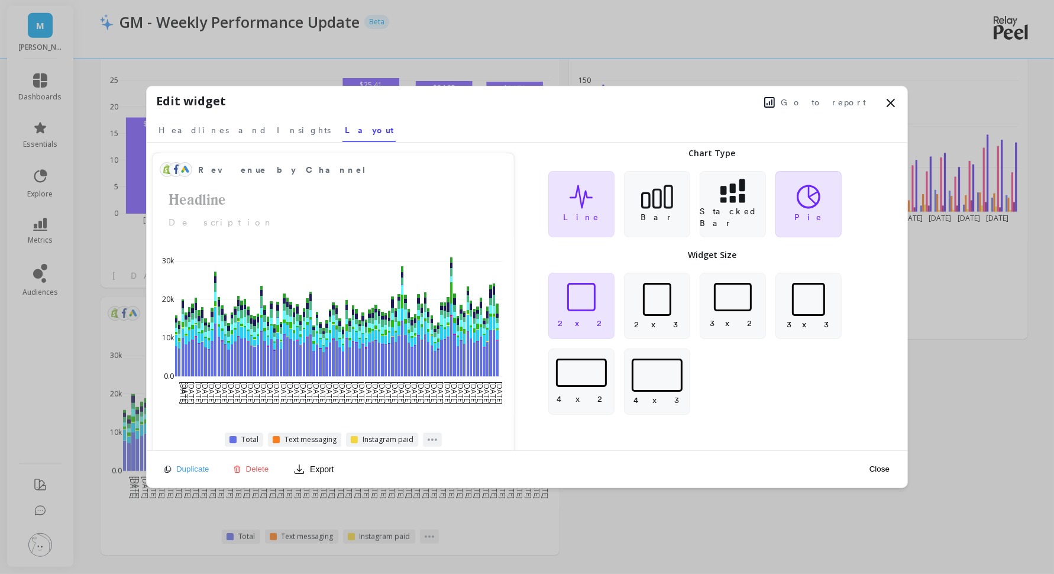
click at [807, 211] on p "Pie" at bounding box center [808, 217] width 28 height 12
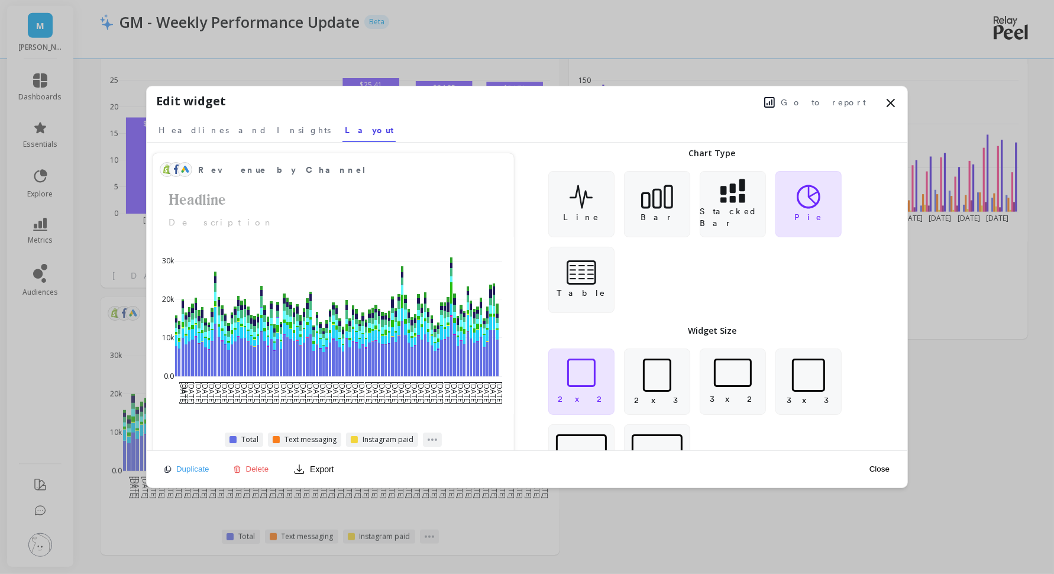
scroll to position [51, 0]
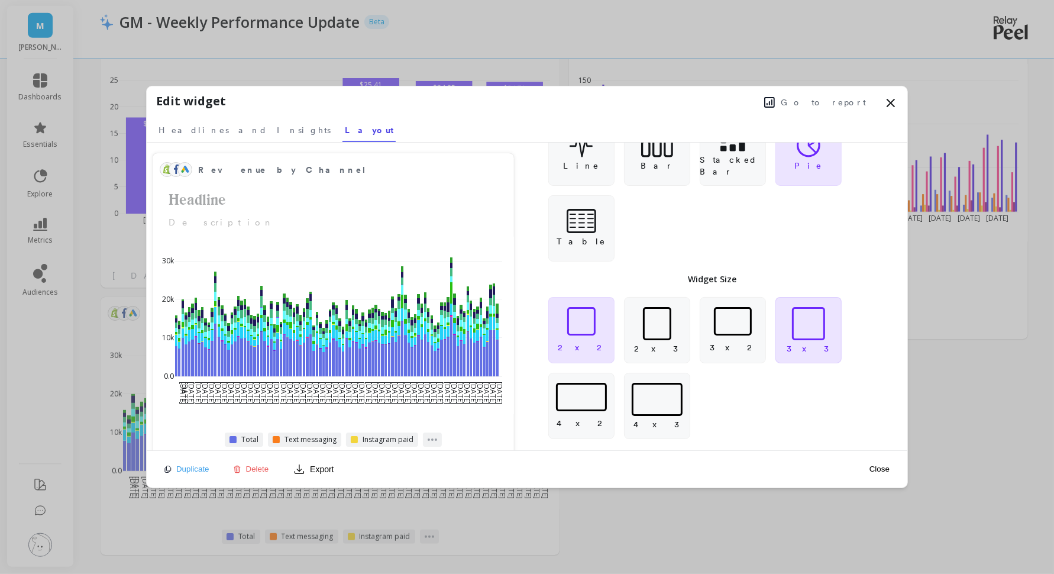
click at [796, 308] on div at bounding box center [808, 323] width 33 height 33
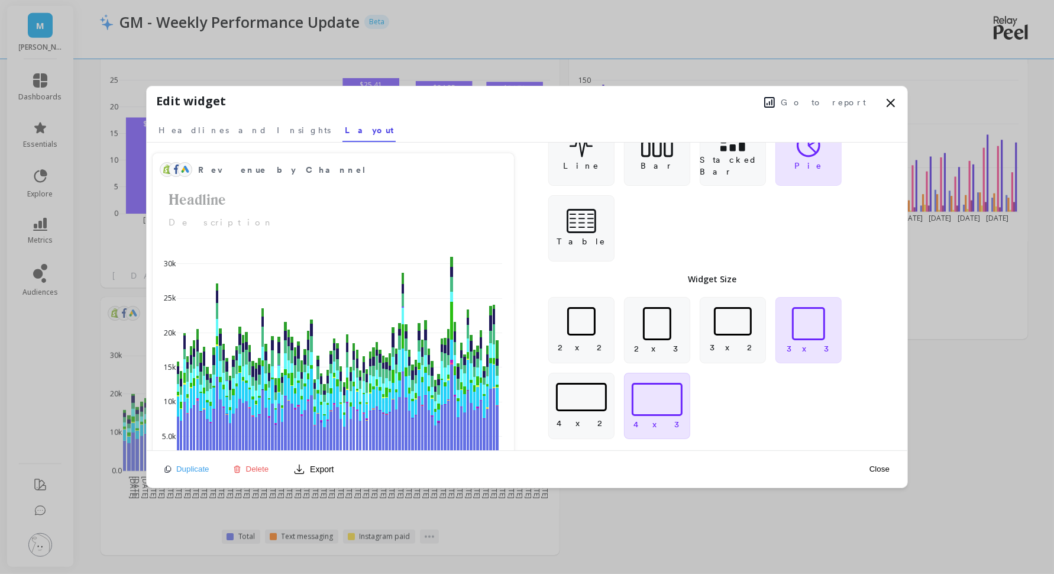
click at [672, 390] on div at bounding box center [657, 399] width 51 height 33
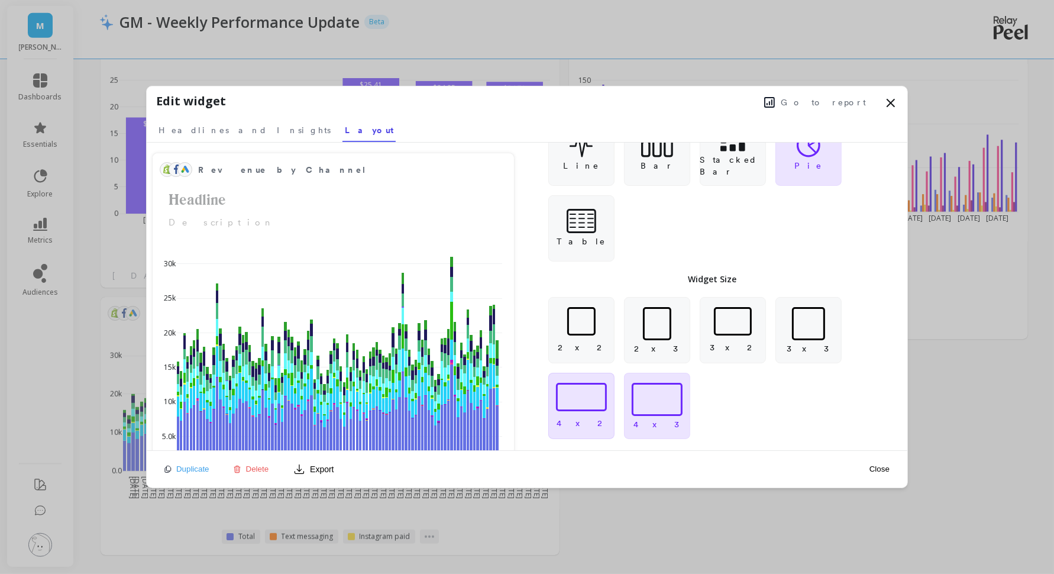
click at [573, 400] on div at bounding box center [581, 397] width 51 height 28
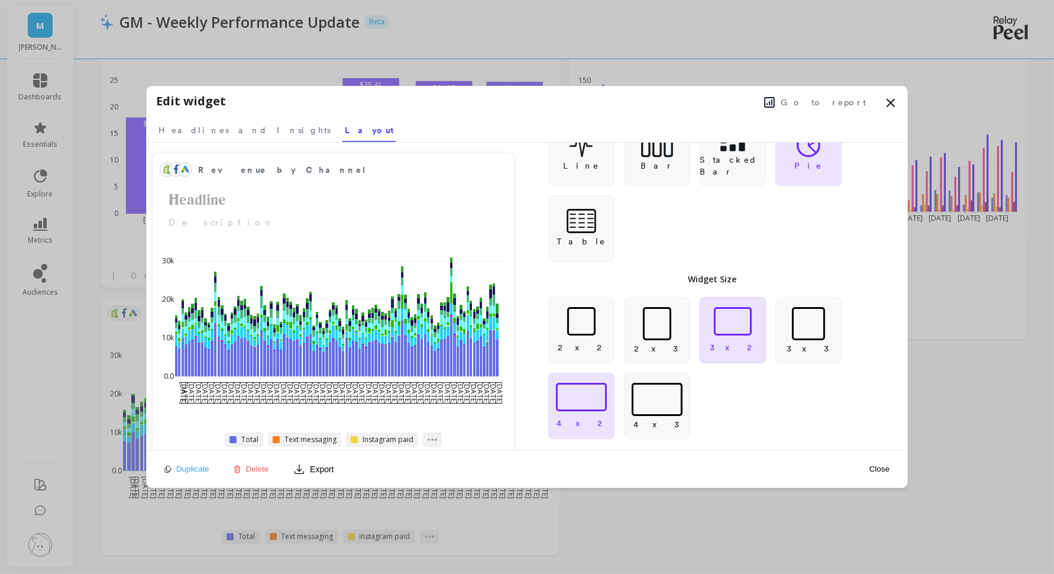
click at [747, 333] on div at bounding box center [733, 321] width 38 height 28
click at [648, 337] on div at bounding box center [657, 323] width 28 height 33
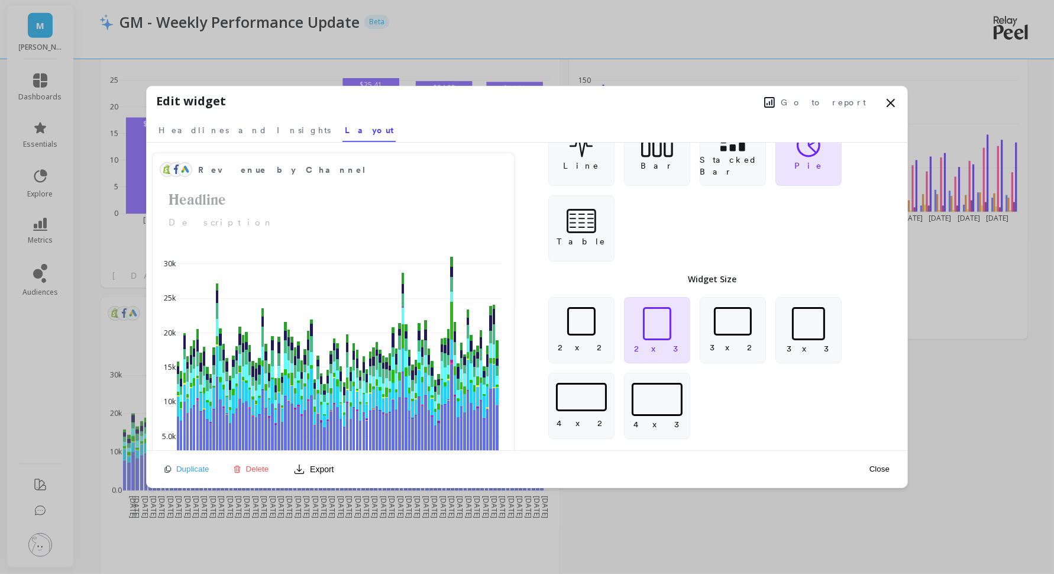
click at [879, 469] on button "Close" at bounding box center [879, 469] width 27 height 10
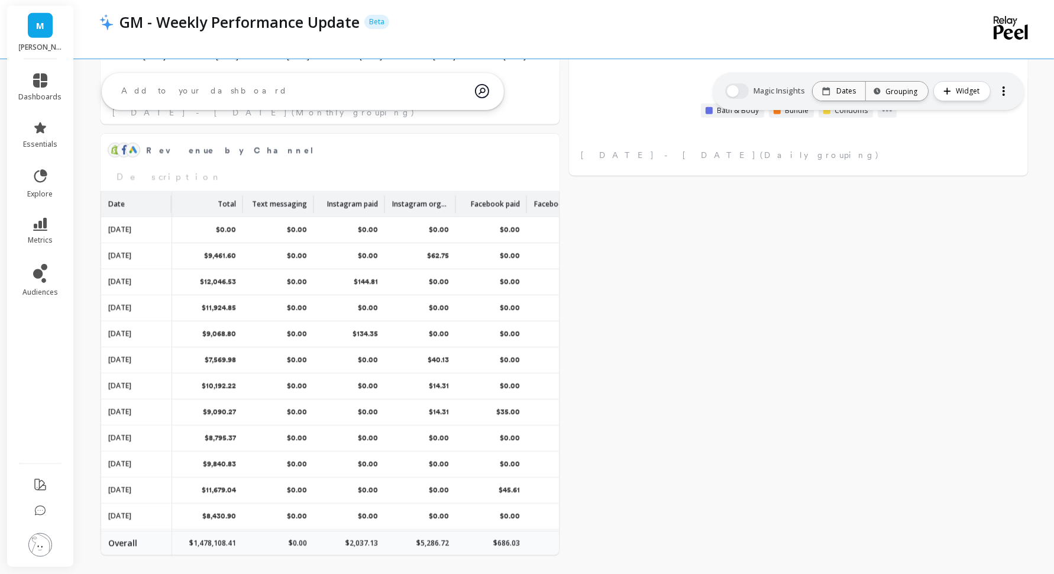
scroll to position [0, 0]
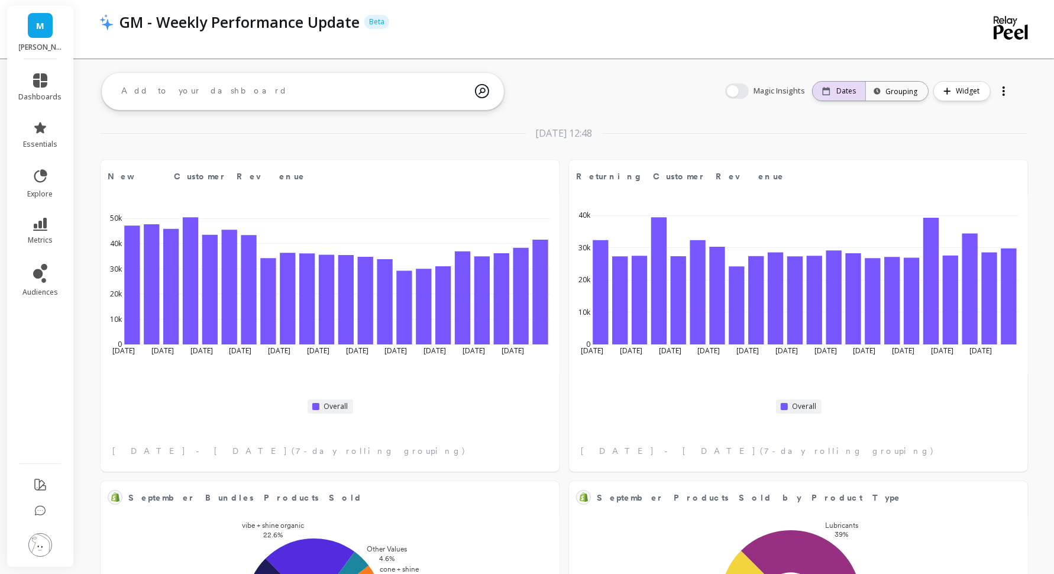
click at [839, 92] on div "Dates" at bounding box center [839, 90] width 34 height 9
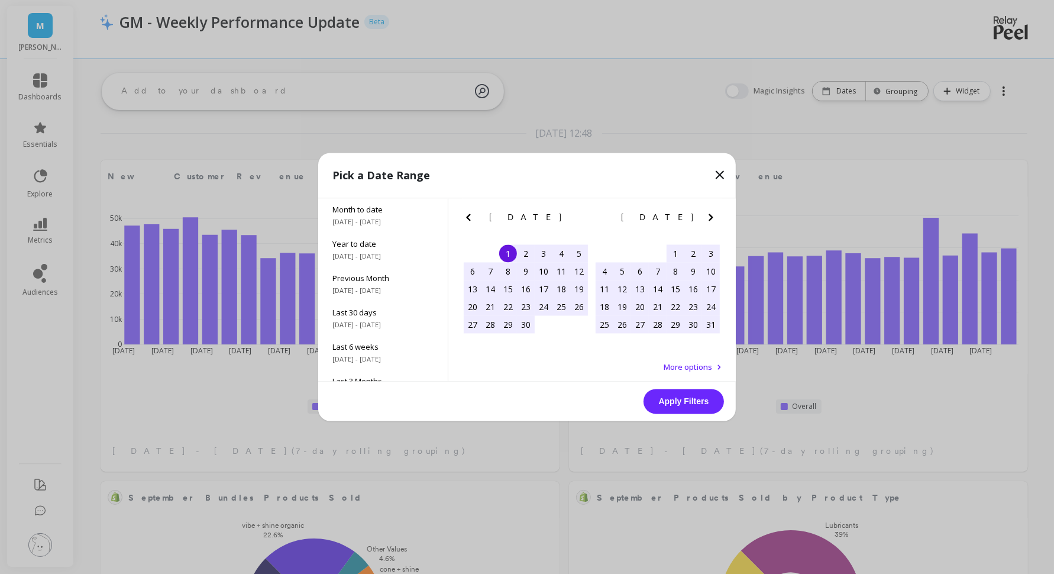
click at [717, 213] on icon "Next Month" at bounding box center [711, 218] width 14 height 14
click at [615, 252] on div "1" at bounding box center [622, 254] width 18 height 18
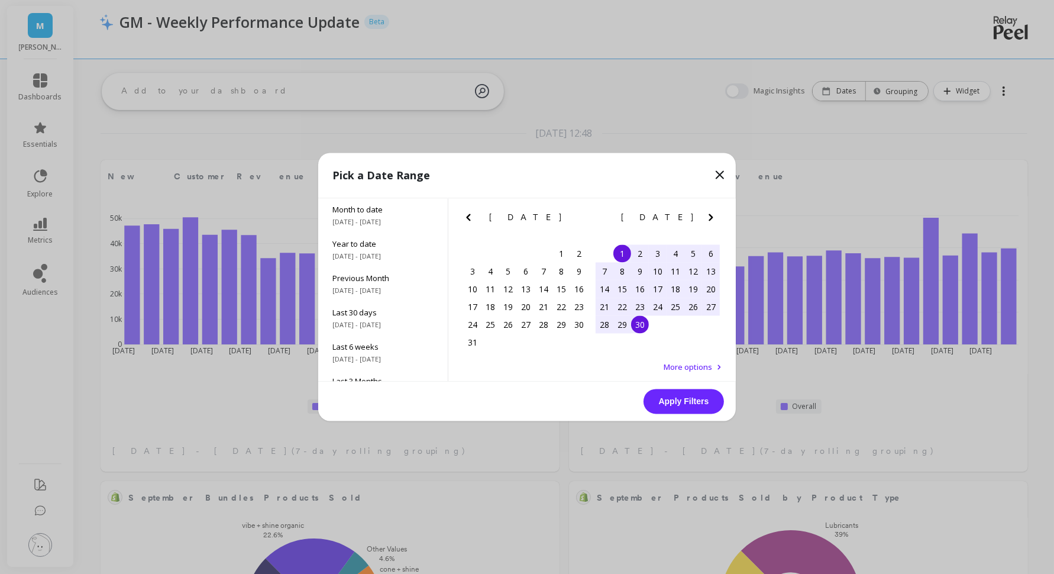
click at [636, 328] on div "30" at bounding box center [640, 325] width 18 height 18
click at [675, 409] on button "Apply Filters" at bounding box center [683, 401] width 80 height 25
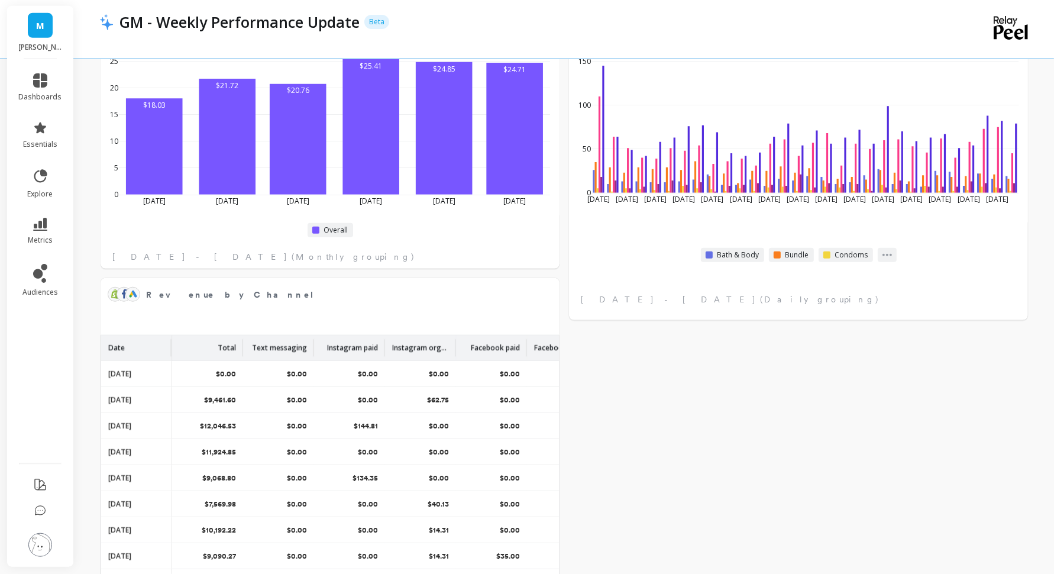
scroll to position [1205, 0]
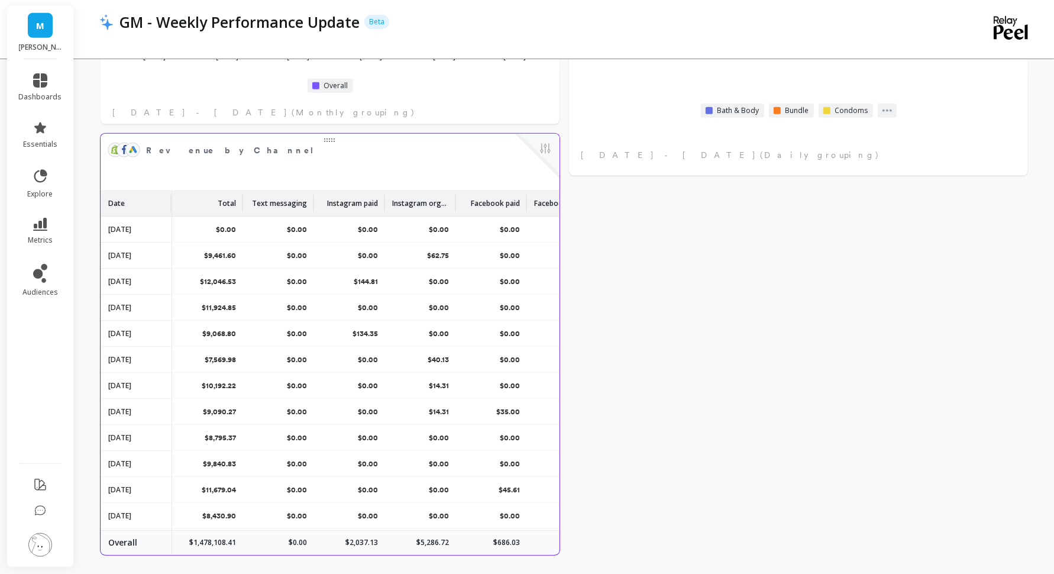
click at [547, 138] on div at bounding box center [538, 156] width 44 height 44
click at [543, 152] on button at bounding box center [545, 149] width 14 height 17
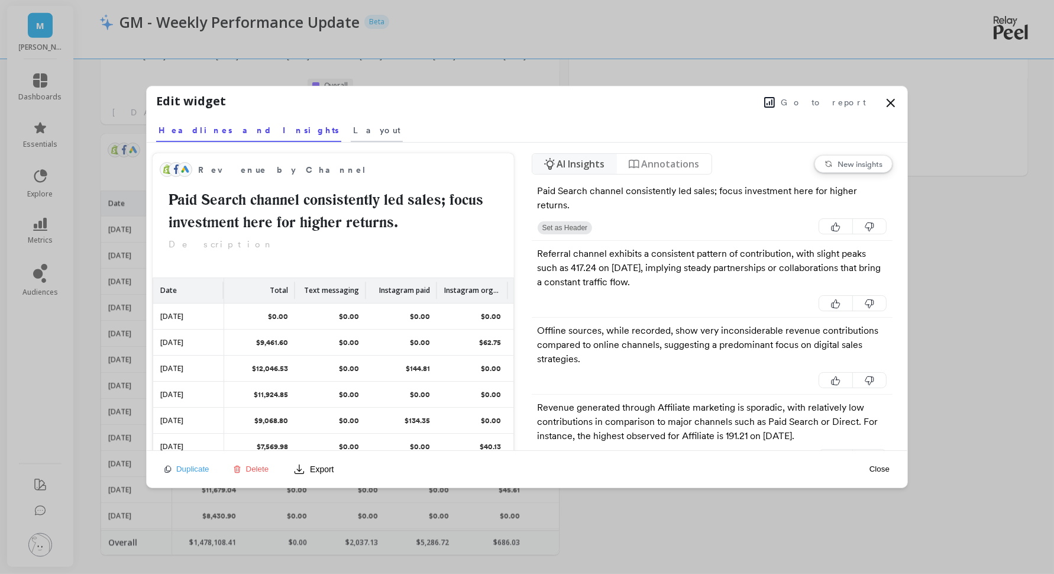
click at [353, 131] on span "Layout" at bounding box center [376, 130] width 47 height 12
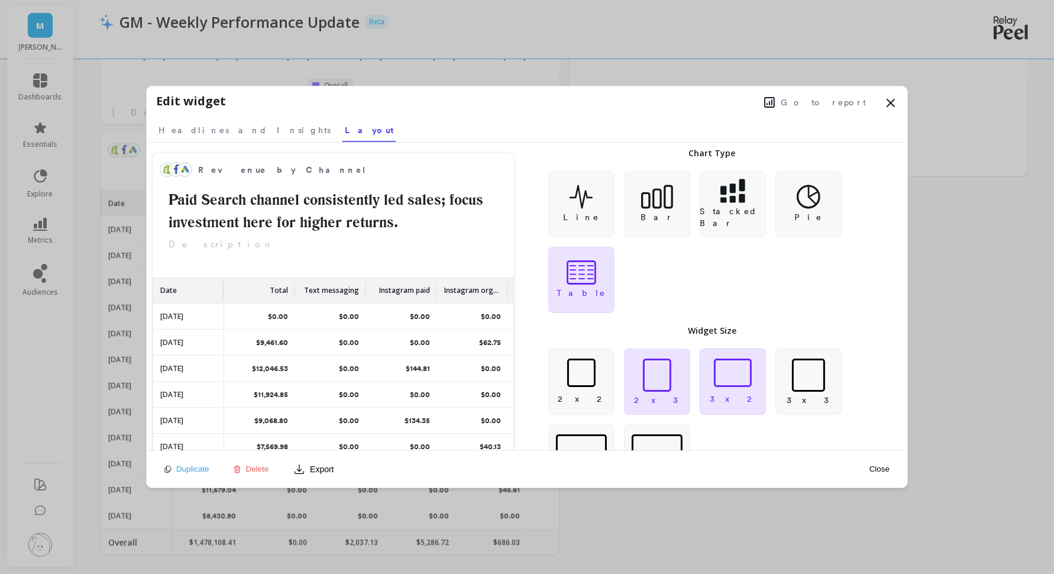
scroll to position [51, 0]
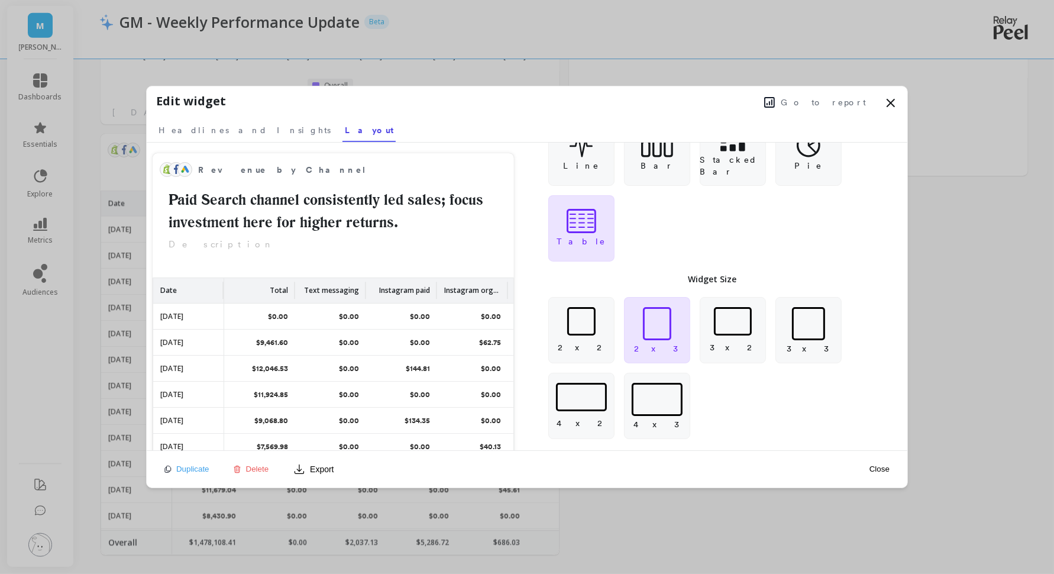
click at [899, 101] on div "Edit widget Go to report Select a tab Headlines and Insights Layout Headlines a…" at bounding box center [527, 114] width 761 height 56
click at [896, 99] on icon at bounding box center [891, 103] width 14 height 14
